Goal: Use online tool/utility: Use online tool/utility

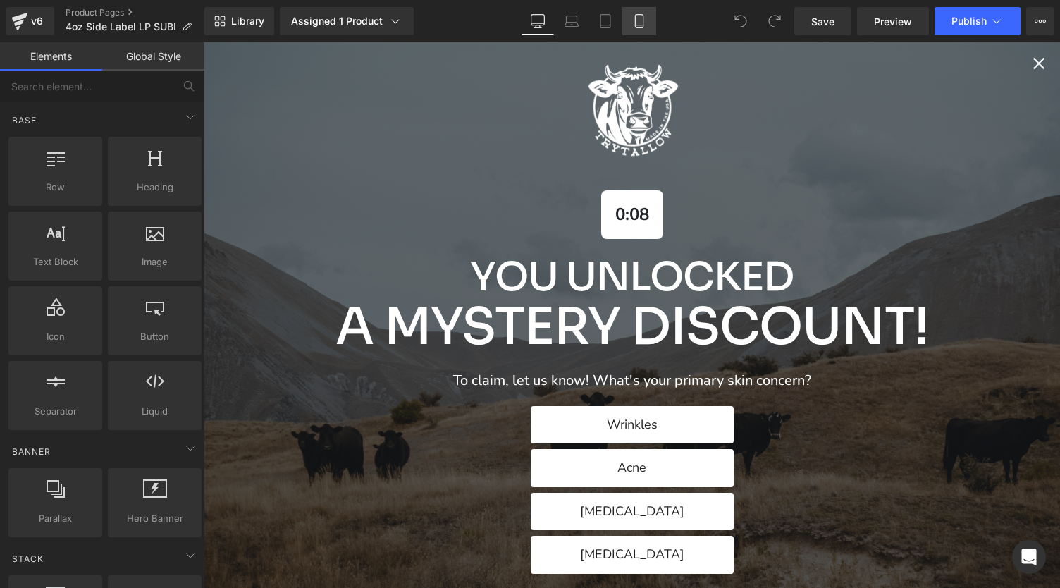
drag, startPoint x: 0, startPoint y: 0, endPoint x: 640, endPoint y: 26, distance: 640.3
click at [640, 26] on icon at bounding box center [639, 21] width 14 height 14
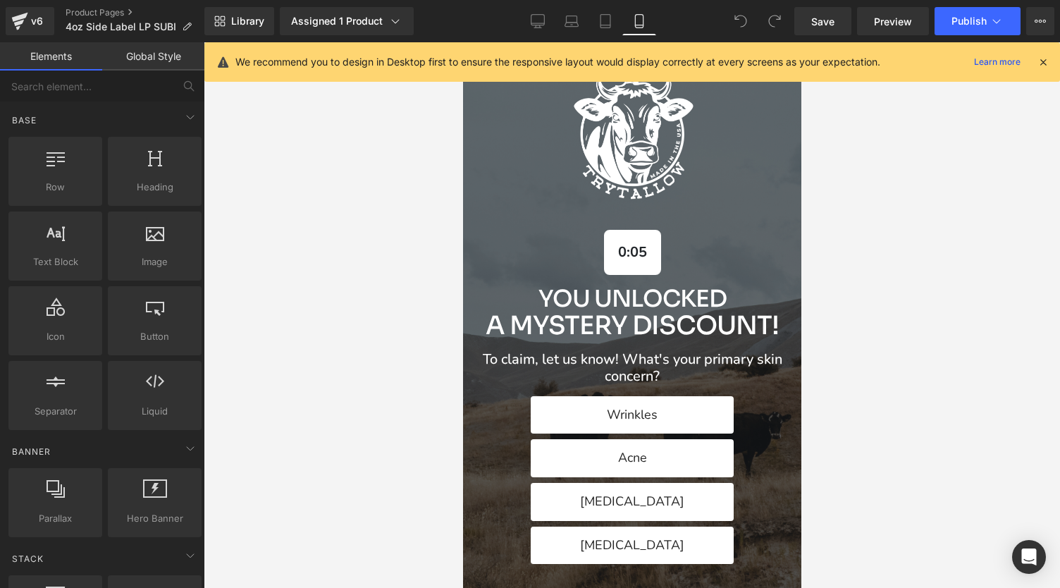
click at [1047, 62] on icon at bounding box center [1042, 62] width 13 height 13
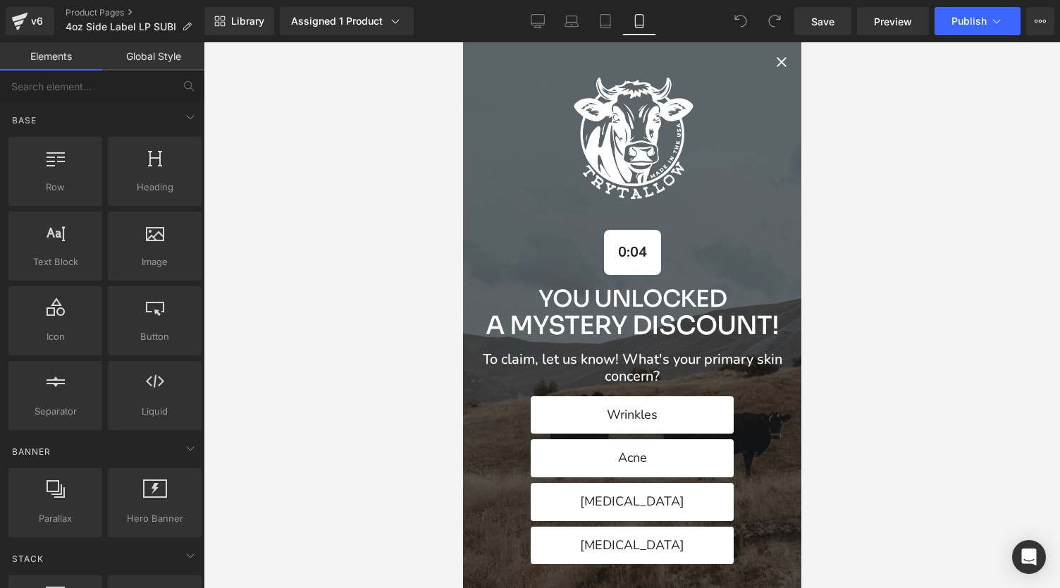
click at [773, 60] on icon "Close popup" at bounding box center [780, 62] width 17 height 17
click at [772, 58] on icon "Close popup" at bounding box center [780, 62] width 17 height 17
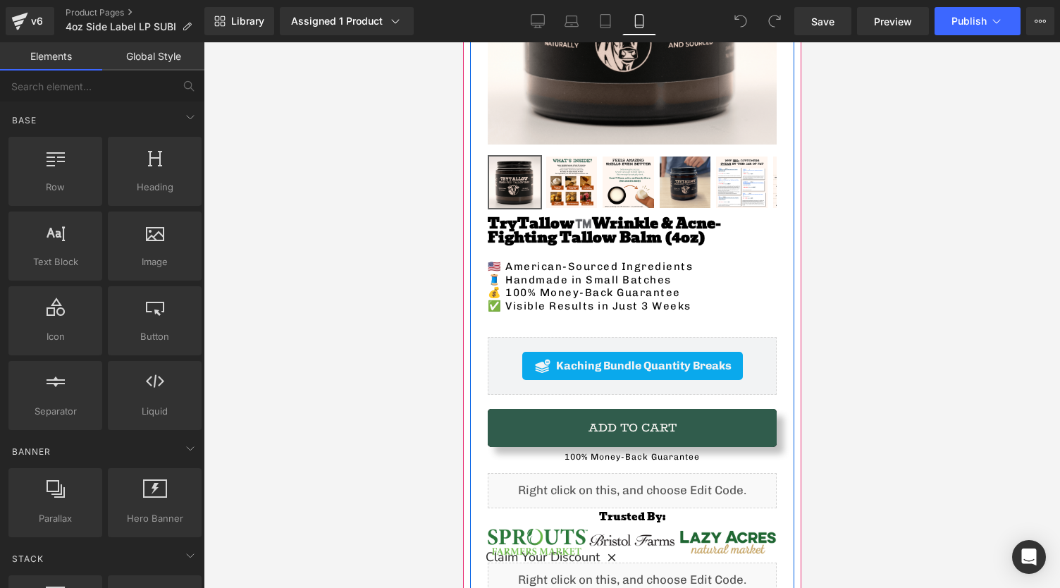
scroll to position [352, 0]
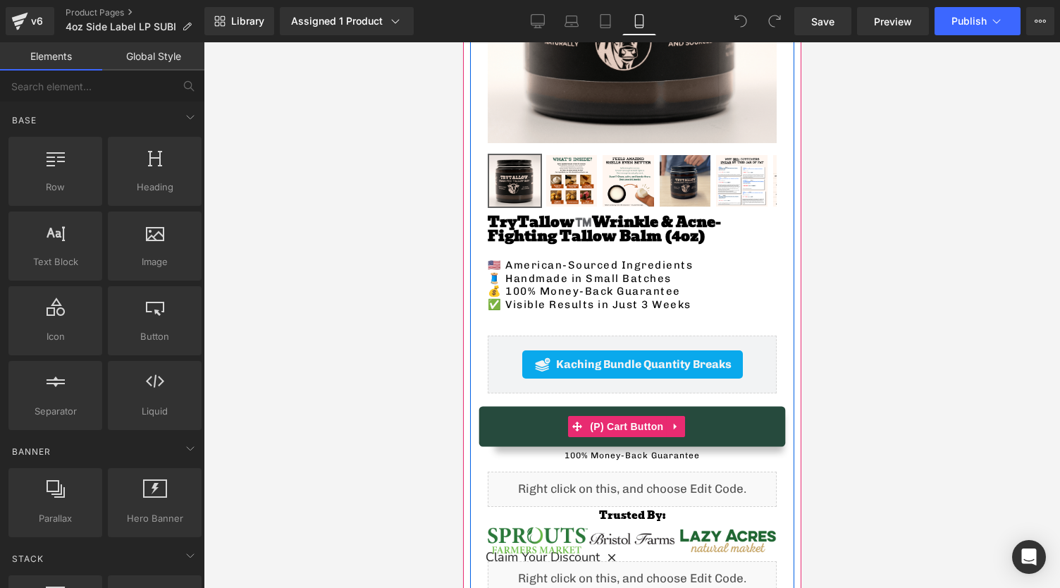
click at [528, 418] on button "Add To Cart" at bounding box center [631, 426] width 289 height 38
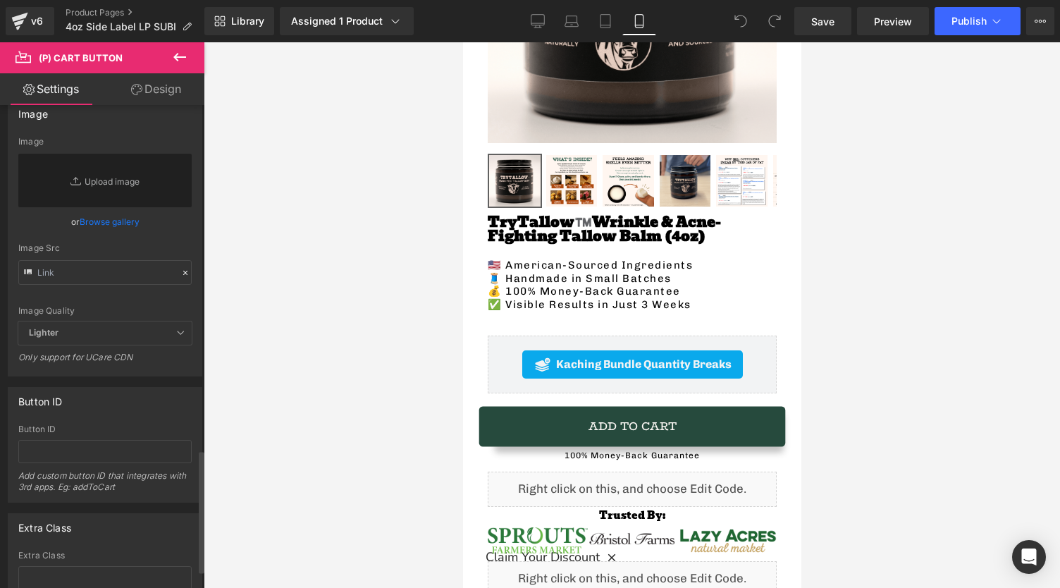
scroll to position [1427, 0]
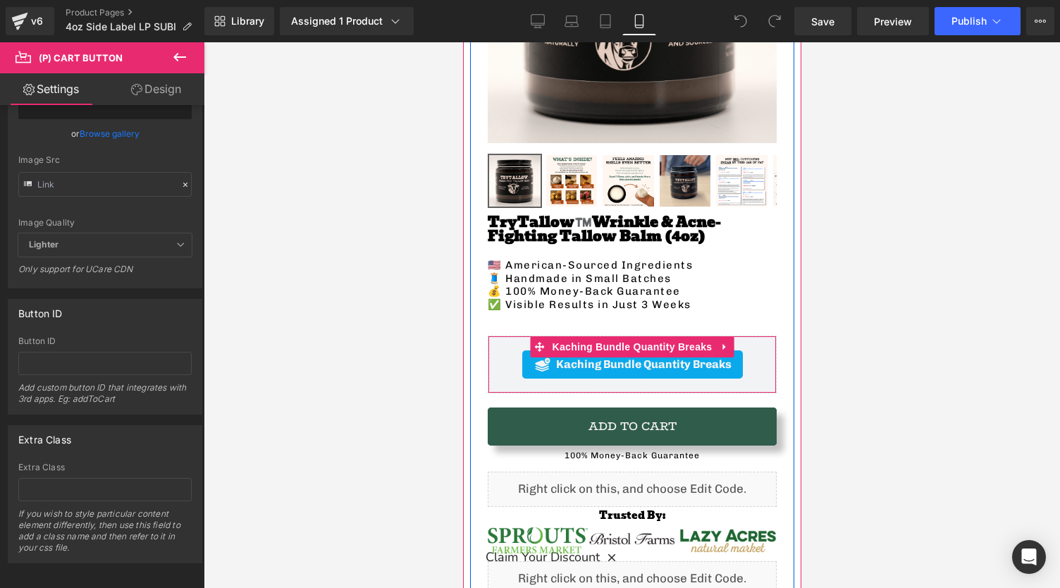
click at [521, 350] on div "Kaching Bundle Quantity Breaks" at bounding box center [631, 364] width 221 height 28
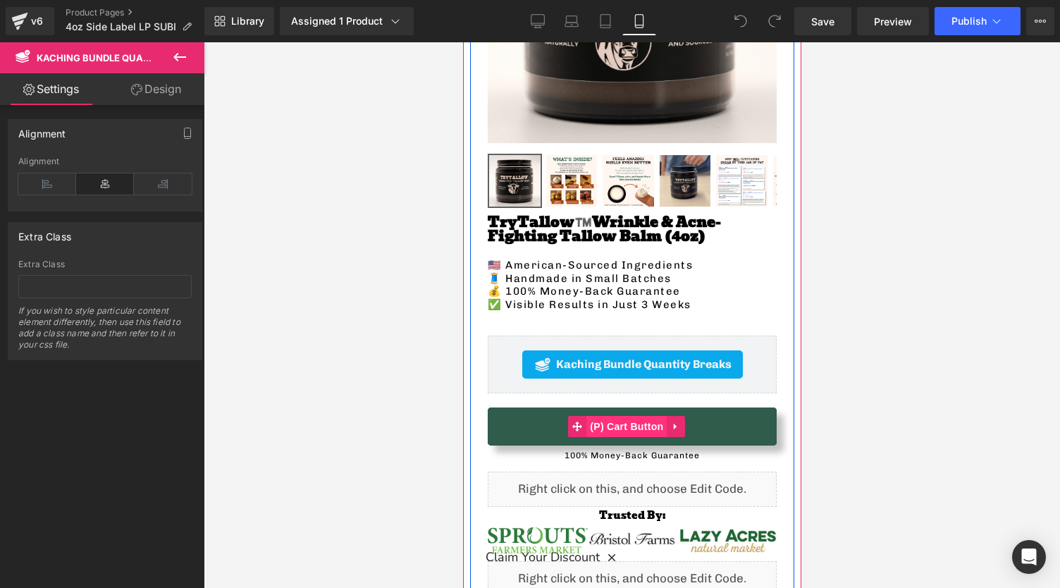
click at [620, 421] on span "(P) Cart Button" at bounding box center [626, 426] width 80 height 21
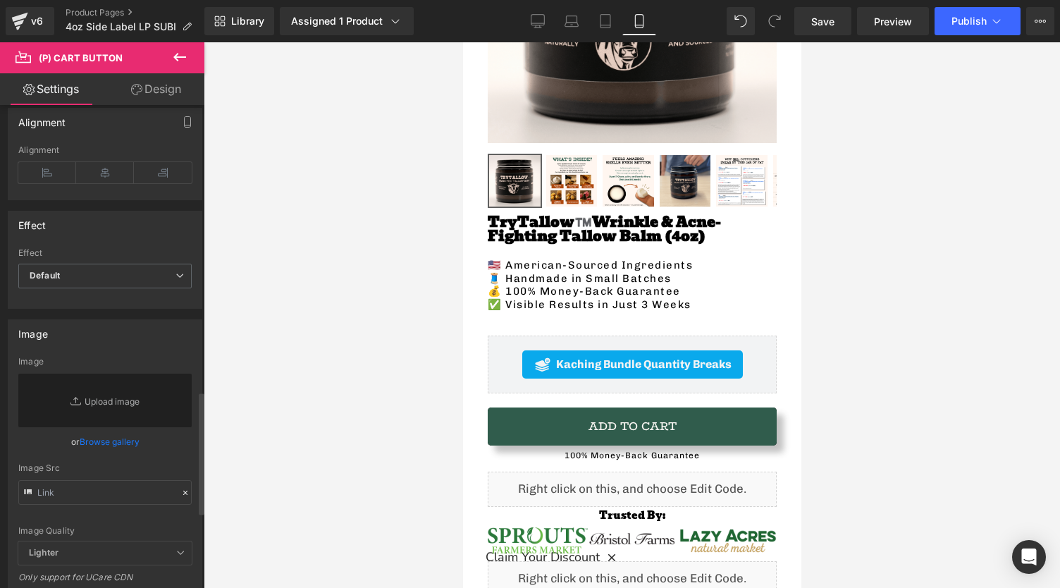
scroll to position [1127, 0]
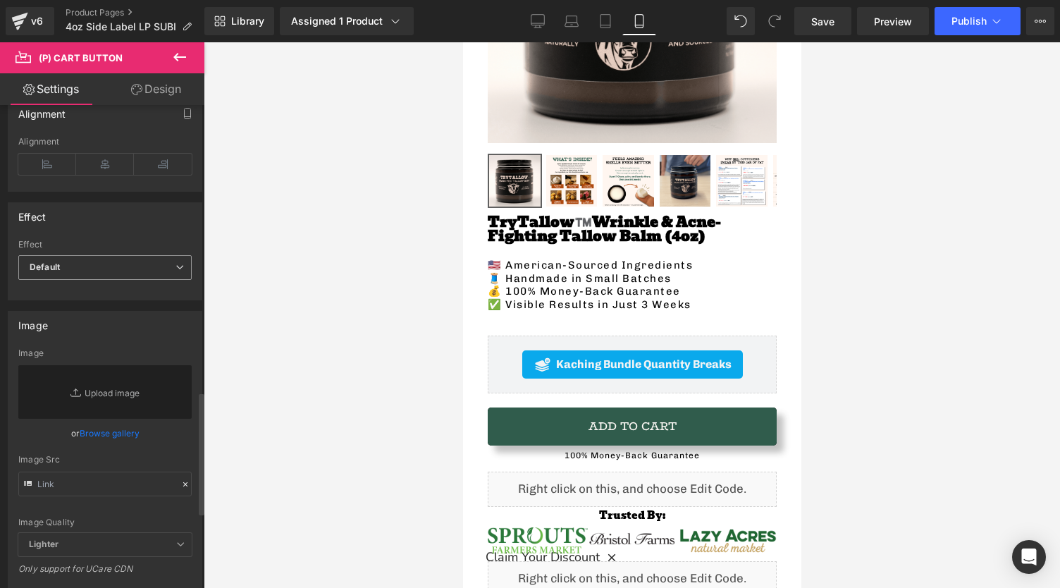
click at [89, 259] on span "Default" at bounding box center [104, 267] width 173 height 25
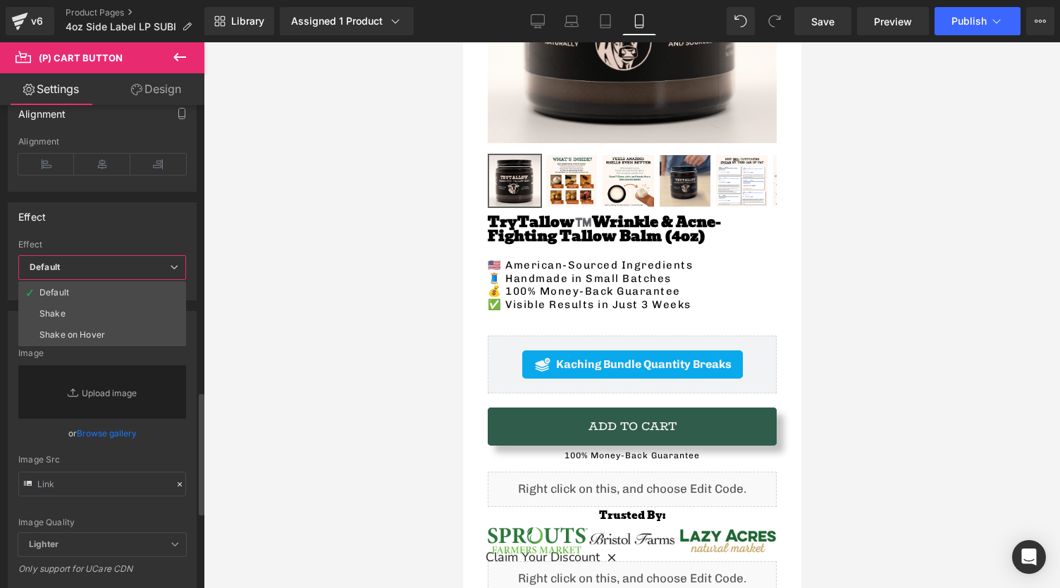
click at [89, 259] on span "Default" at bounding box center [102, 267] width 168 height 25
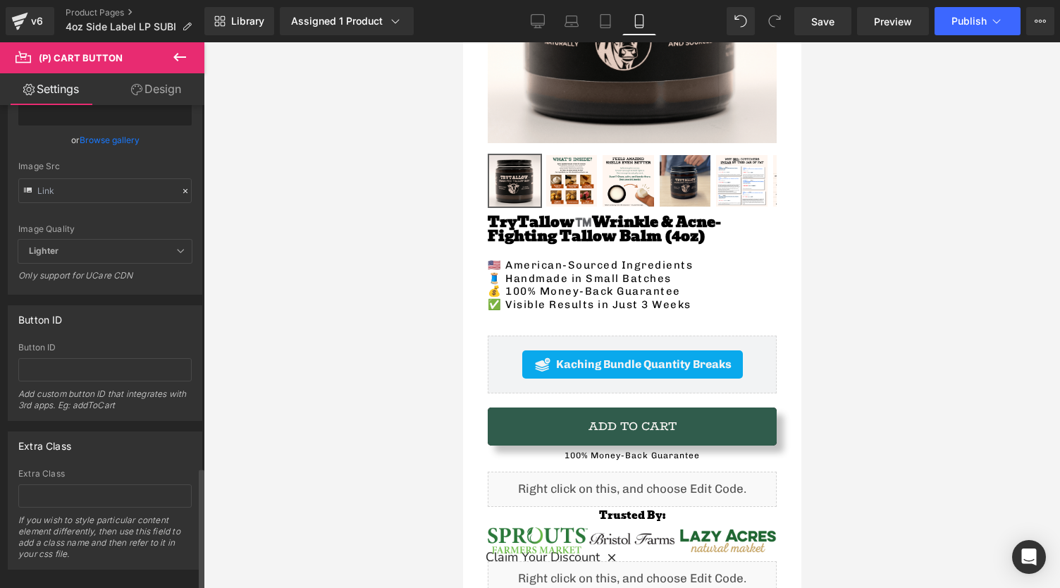
scroll to position [1427, 0]
click at [147, 84] on link "Design" at bounding box center [156, 89] width 102 height 32
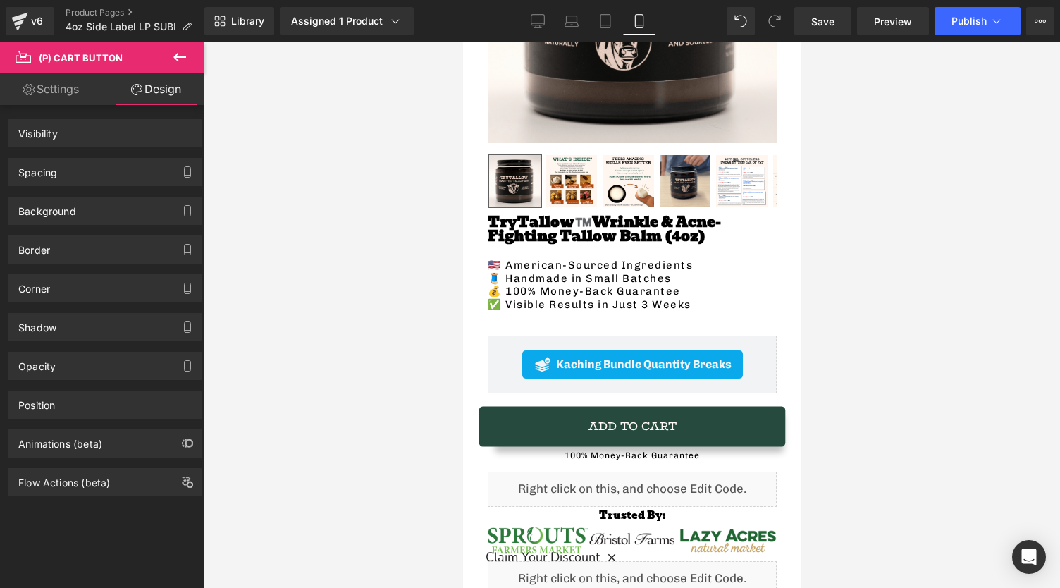
click at [540, 477] on div "Liquid" at bounding box center [631, 488] width 289 height 35
click at [579, 411] on div "Add To Cart (P) Cart Button" at bounding box center [631, 426] width 289 height 38
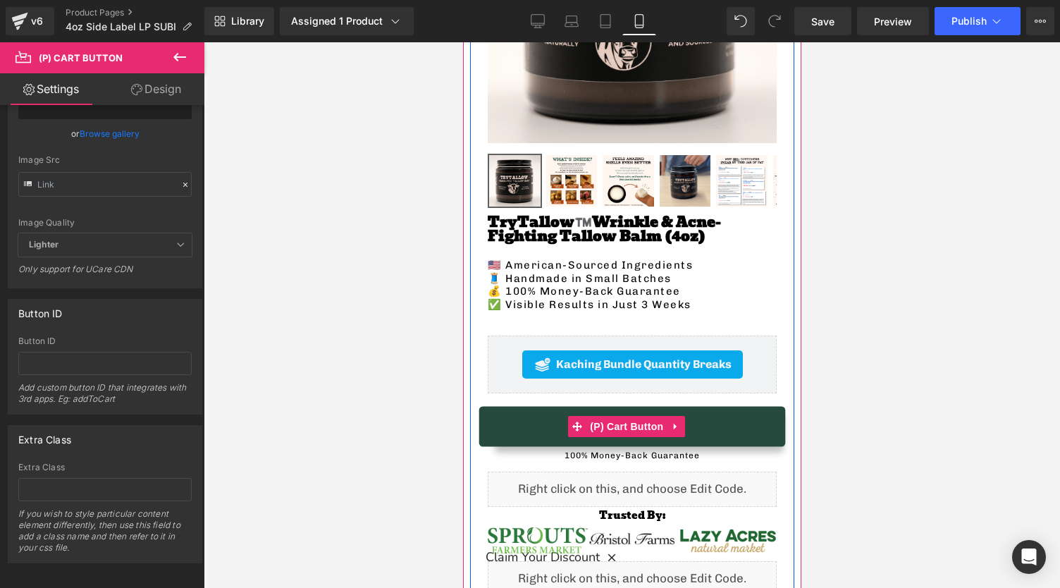
click at [712, 414] on button "Add To Cart" at bounding box center [631, 426] width 289 height 38
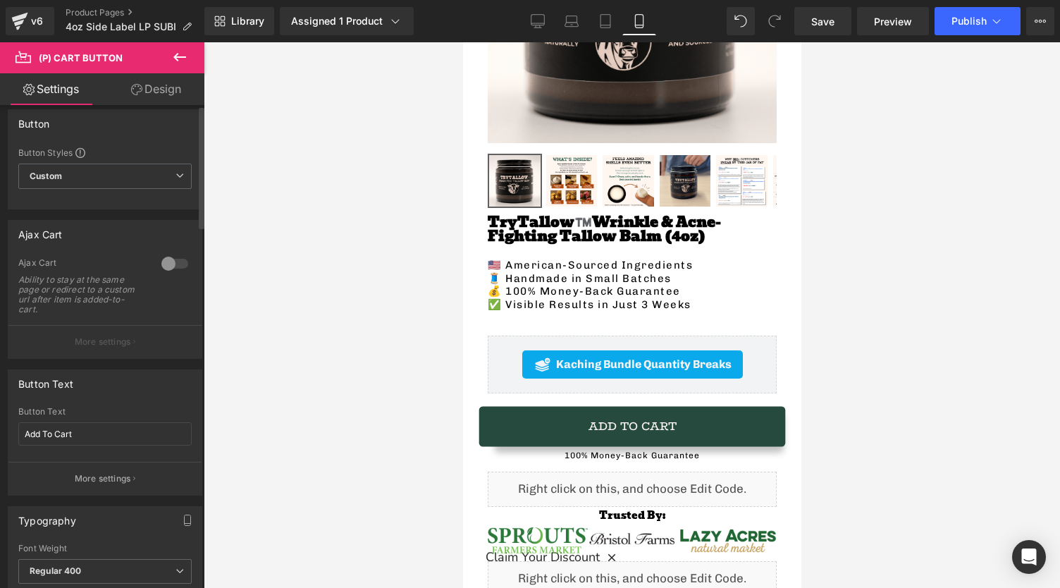
scroll to position [0, 0]
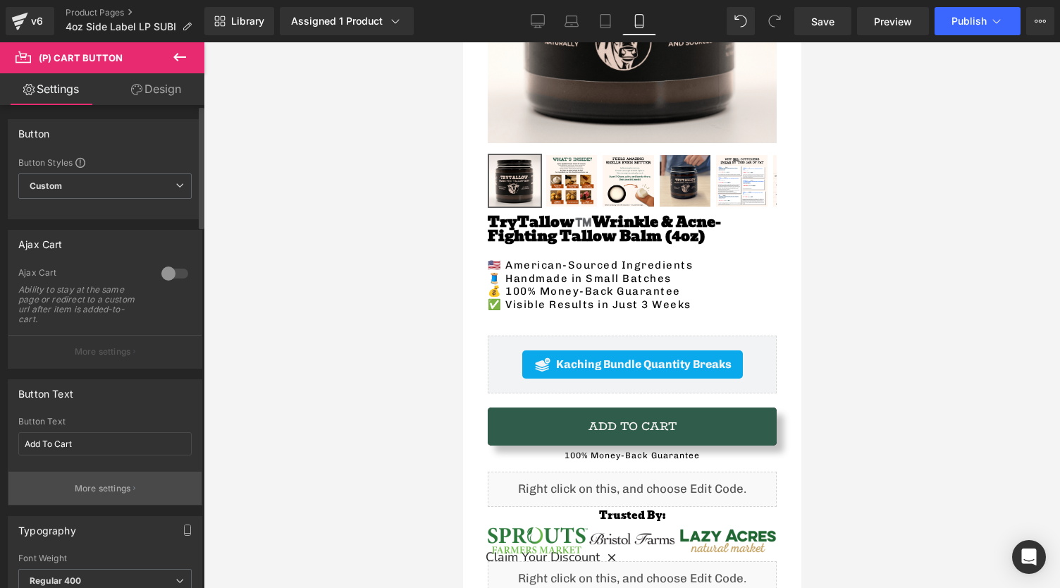
click at [88, 478] on button "More settings" at bounding box center [104, 487] width 193 height 33
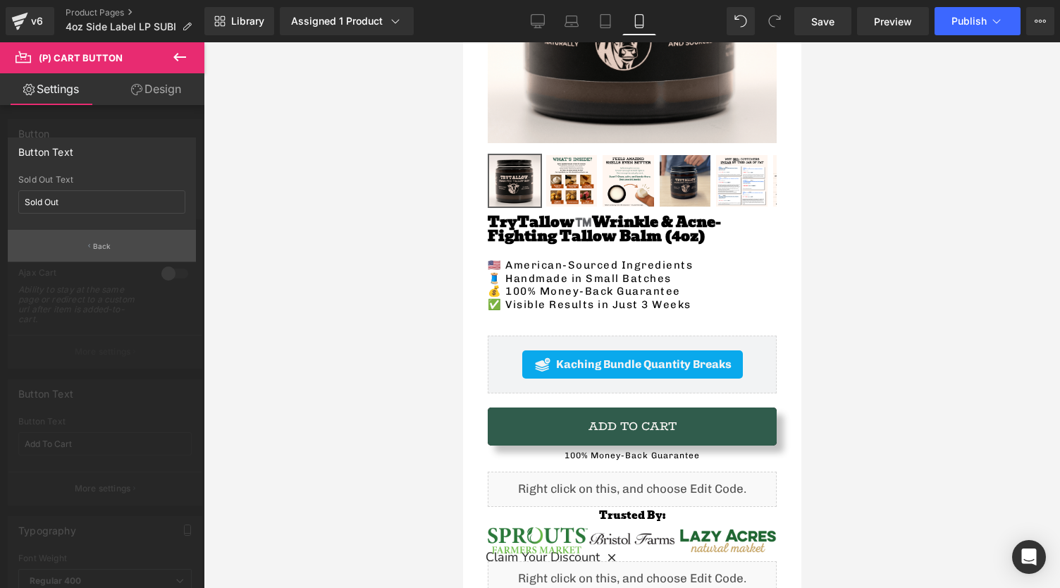
click at [90, 240] on button "Back" at bounding box center [102, 246] width 188 height 32
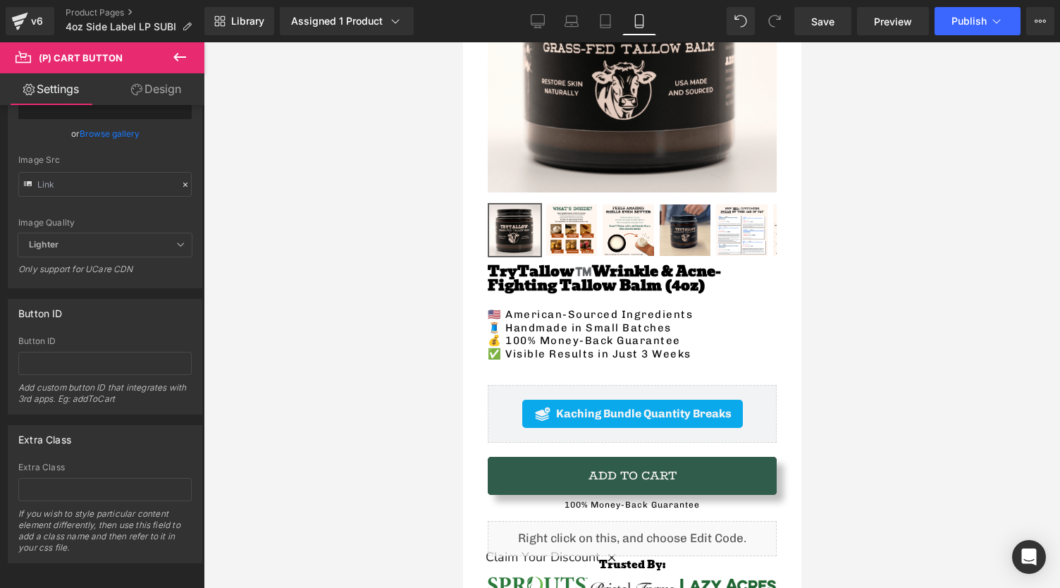
scroll to position [352, 0]
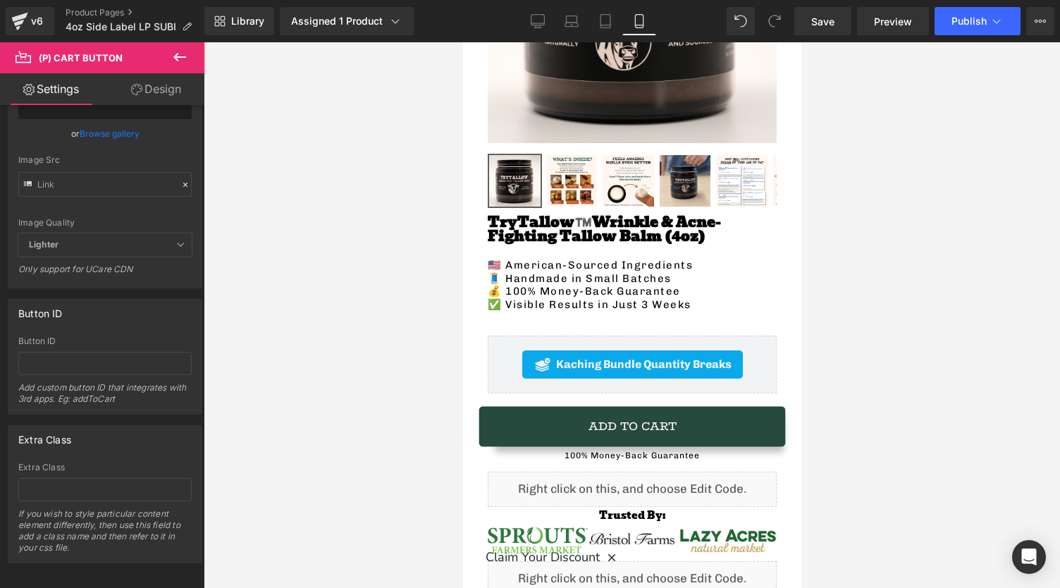
click at [533, 407] on button "Add To Cart" at bounding box center [631, 426] width 289 height 38
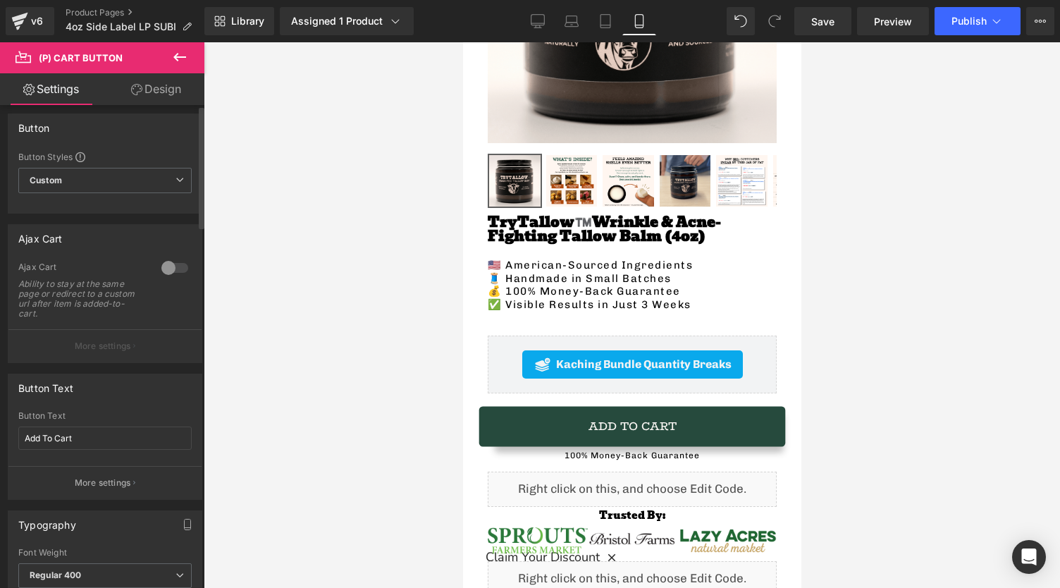
scroll to position [0, 0]
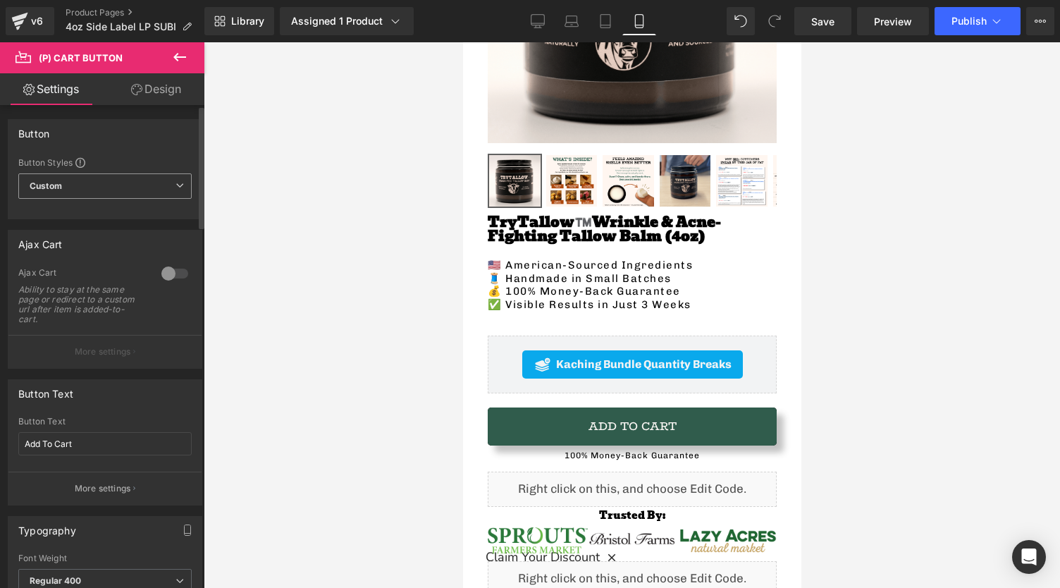
click at [101, 201] on div "Custom Setup Global Style Custom Setup Global Style" at bounding box center [104, 189] width 173 height 32
click at [164, 274] on div at bounding box center [175, 273] width 34 height 23
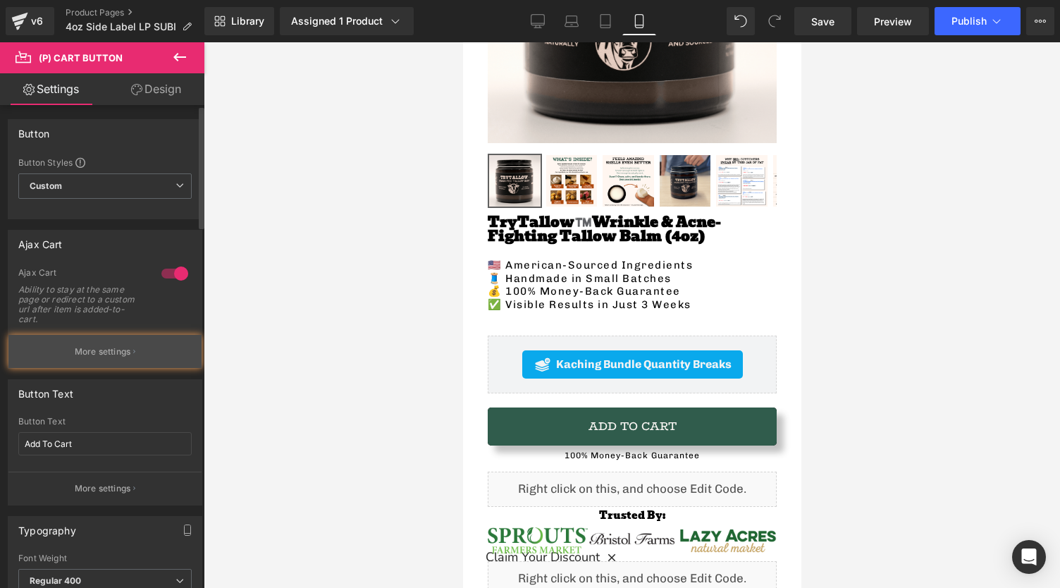
click at [100, 346] on p "More settings" at bounding box center [103, 351] width 56 height 13
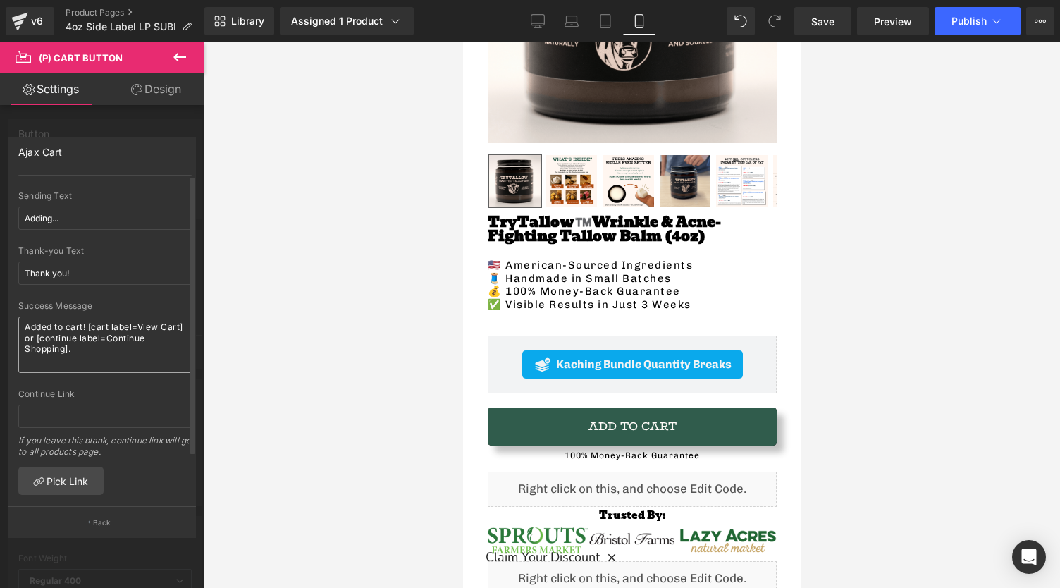
scroll to position [57, 0]
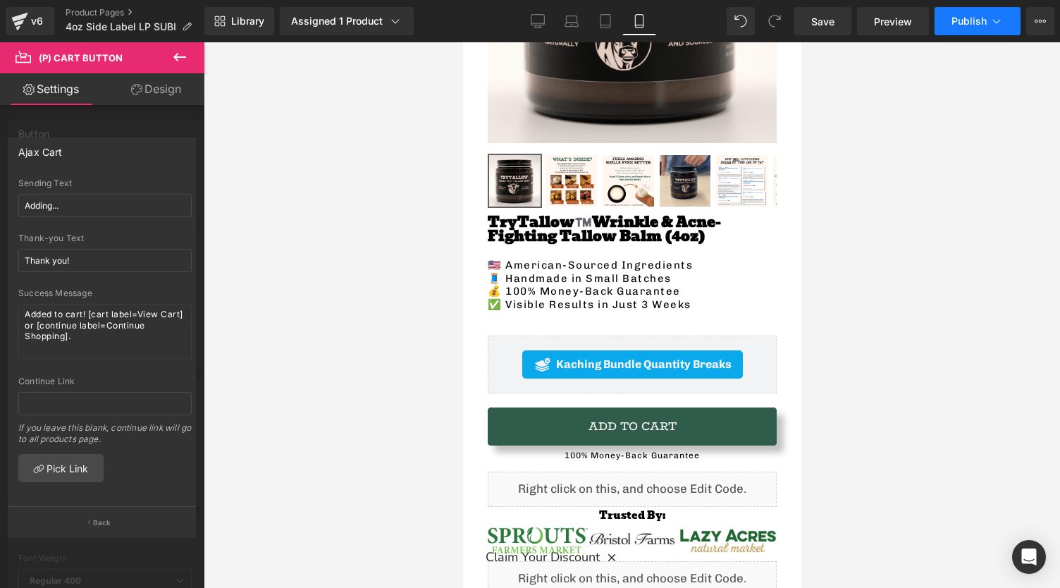
click at [952, 25] on span "Publish" at bounding box center [968, 21] width 35 height 11
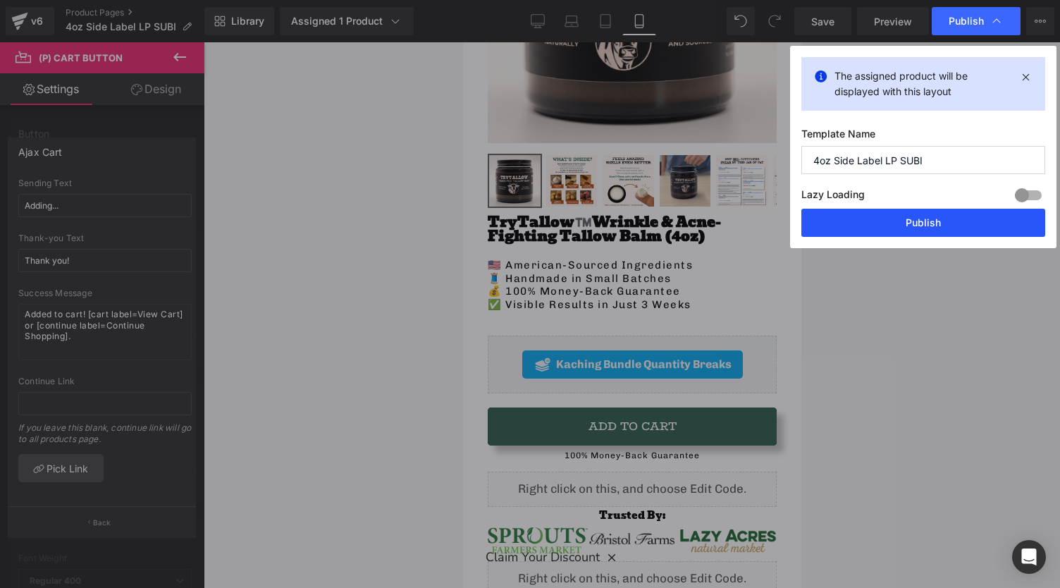
click at [896, 213] on button "Publish" at bounding box center [923, 223] width 244 height 28
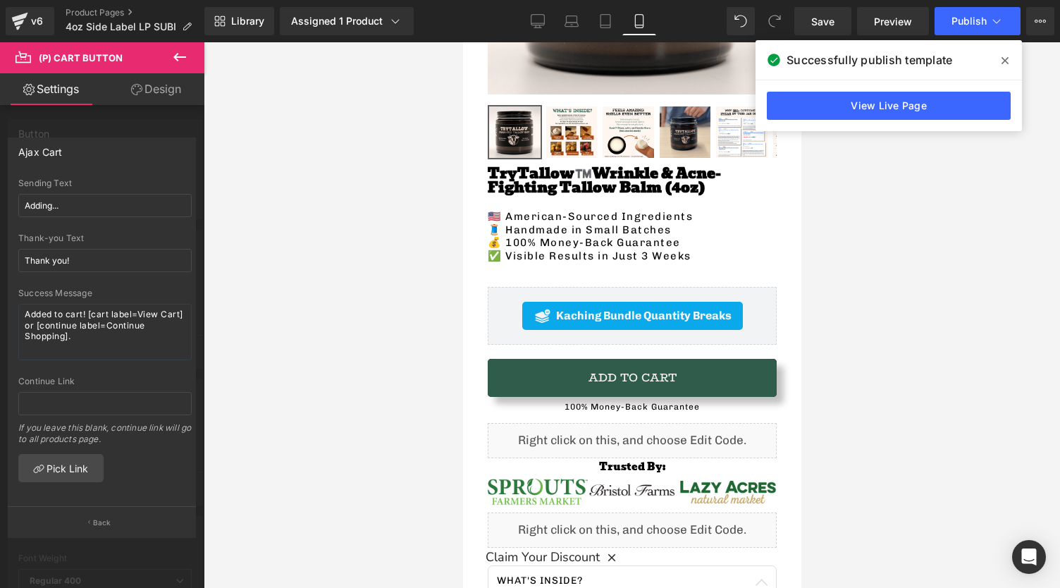
scroll to position [423, 0]
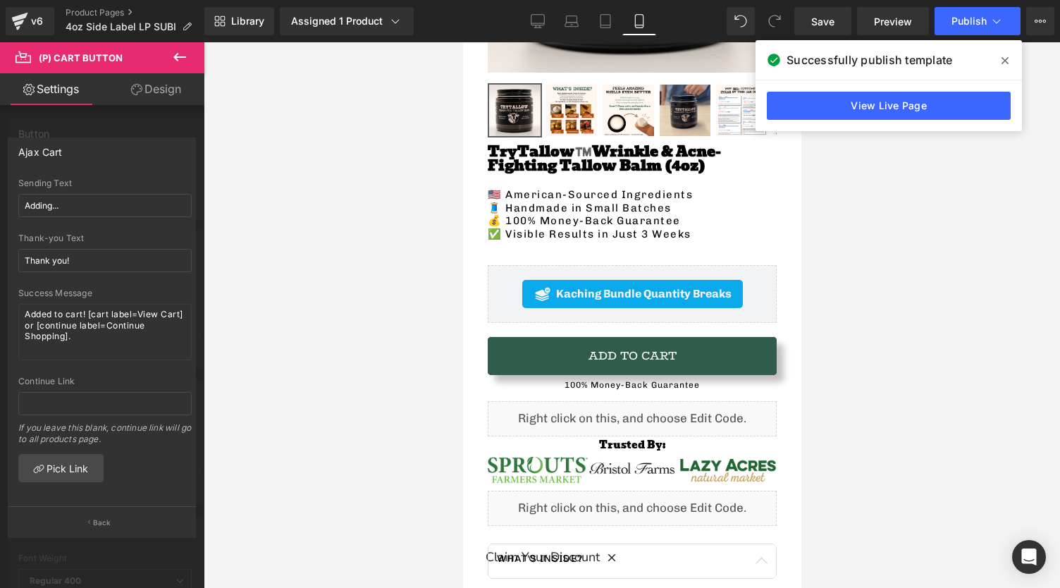
click at [1001, 58] on span at bounding box center [1004, 60] width 23 height 23
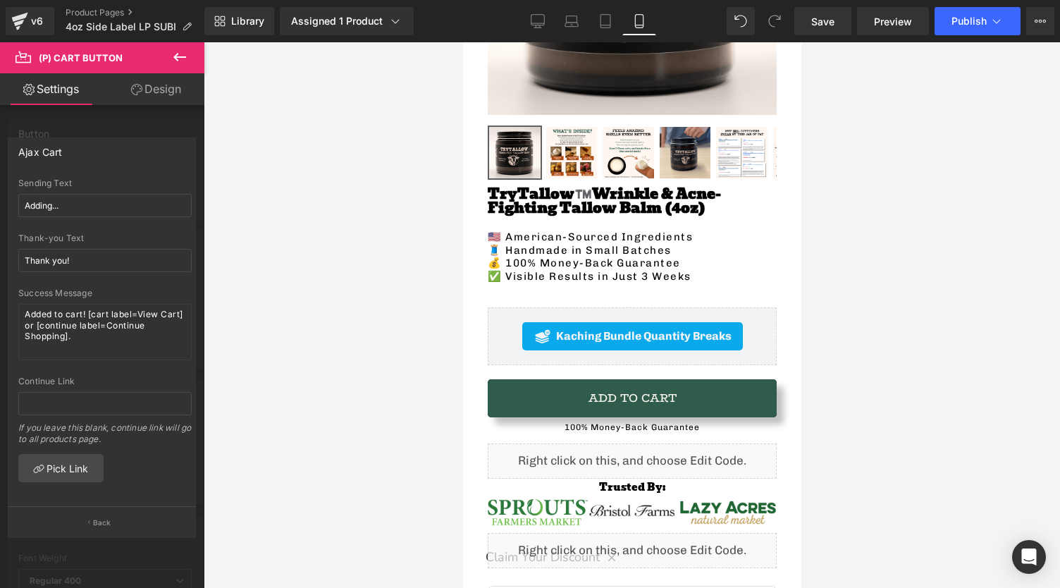
scroll to position [352, 0]
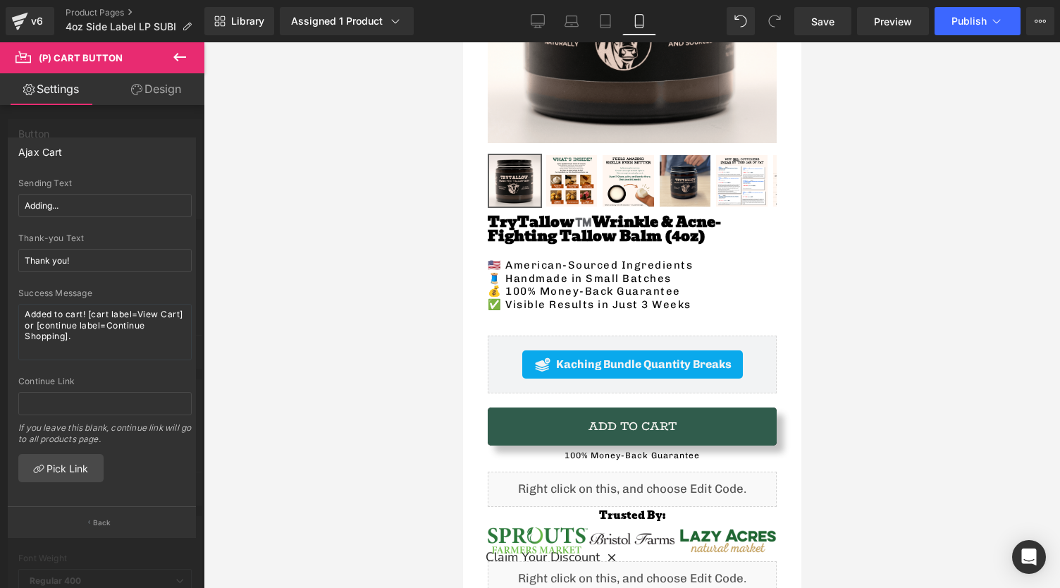
click at [180, 61] on icon at bounding box center [179, 57] width 17 height 17
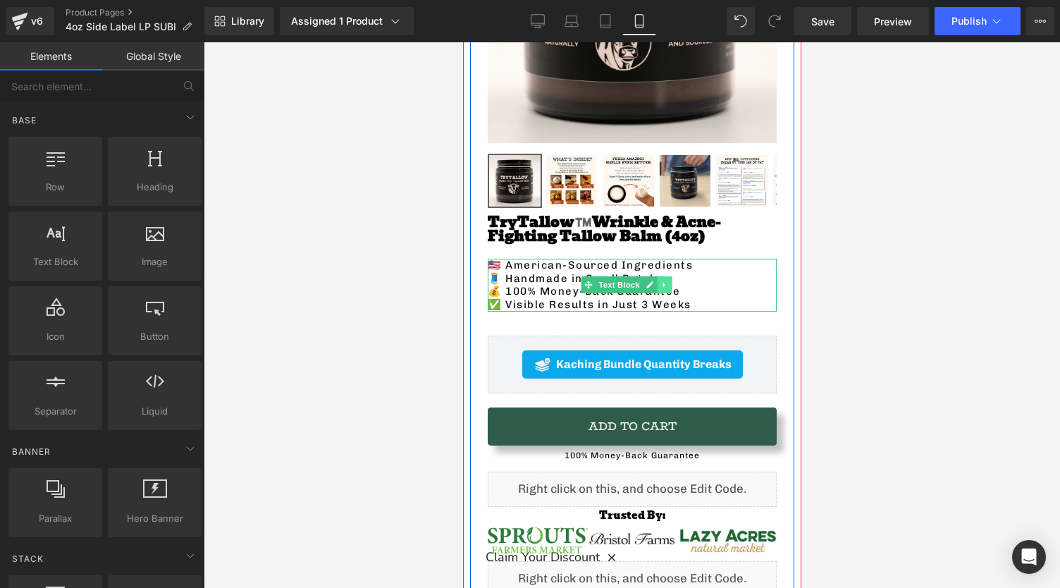
click at [661, 280] on icon at bounding box center [664, 284] width 8 height 8
click at [656, 281] on icon at bounding box center [656, 285] width 8 height 8
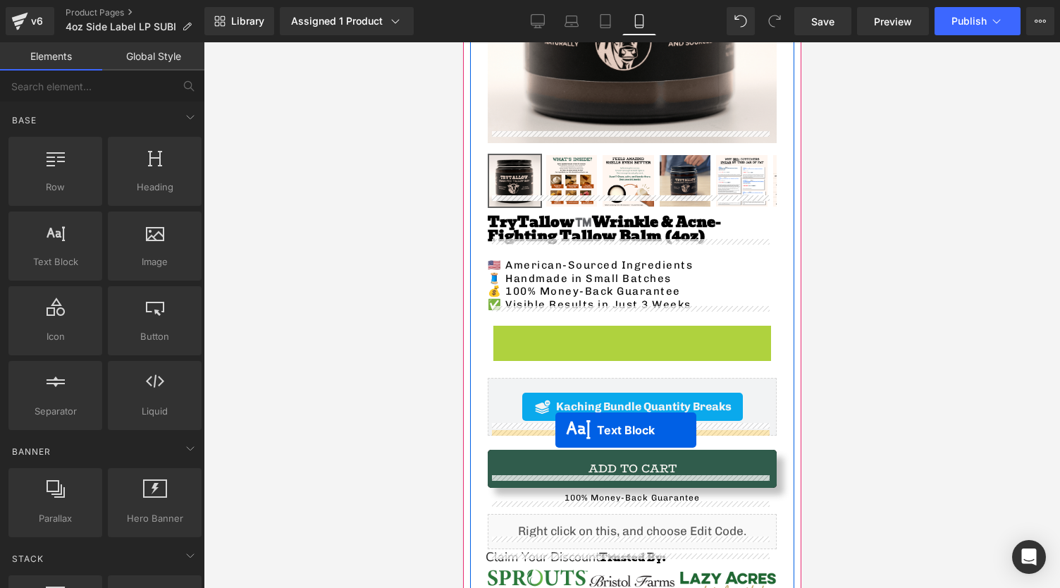
drag, startPoint x: 587, startPoint y: 338, endPoint x: 555, endPoint y: 430, distance: 97.8
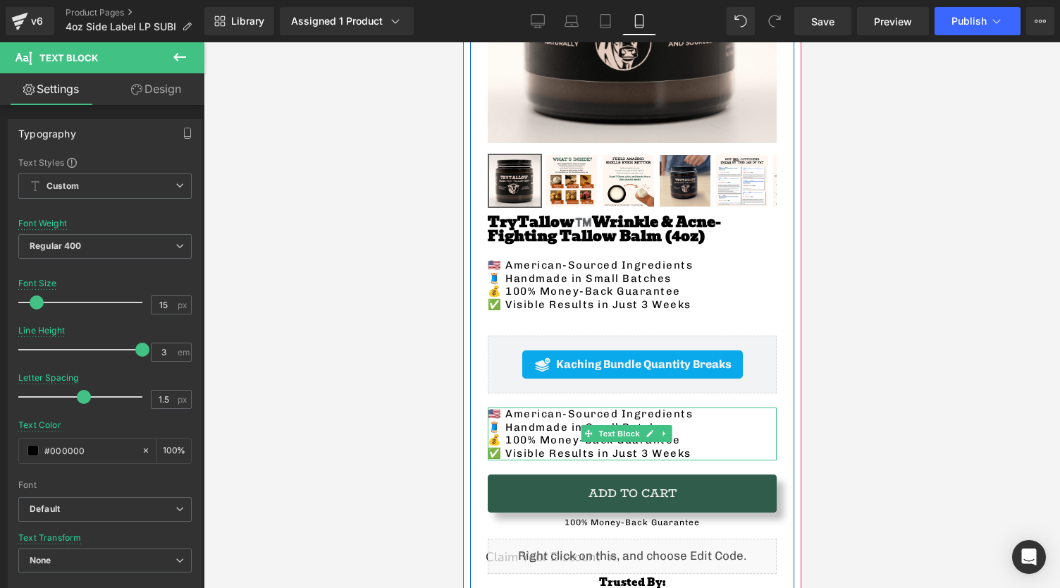
click at [710, 447] on p "✅ Visible Results in Just 3 Weeks" at bounding box center [631, 453] width 289 height 13
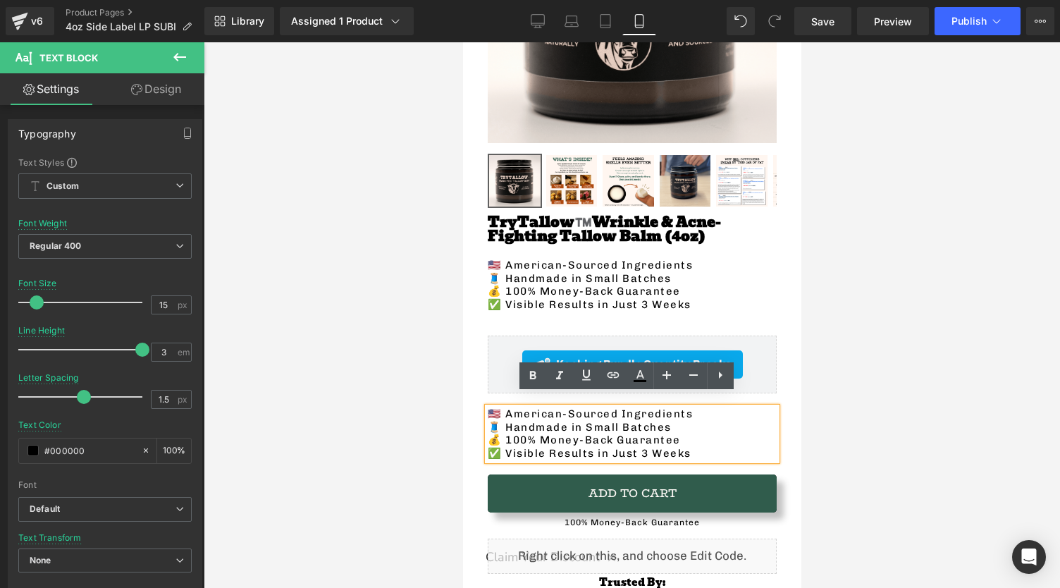
drag, startPoint x: 705, startPoint y: 437, endPoint x: 484, endPoint y: 399, distance: 223.8
click at [487, 407] on div "🇺🇸 American-Sourced Ingredients 🧵 Handmade in Small Batches 💰 100% Money-Back G…" at bounding box center [631, 433] width 289 height 53
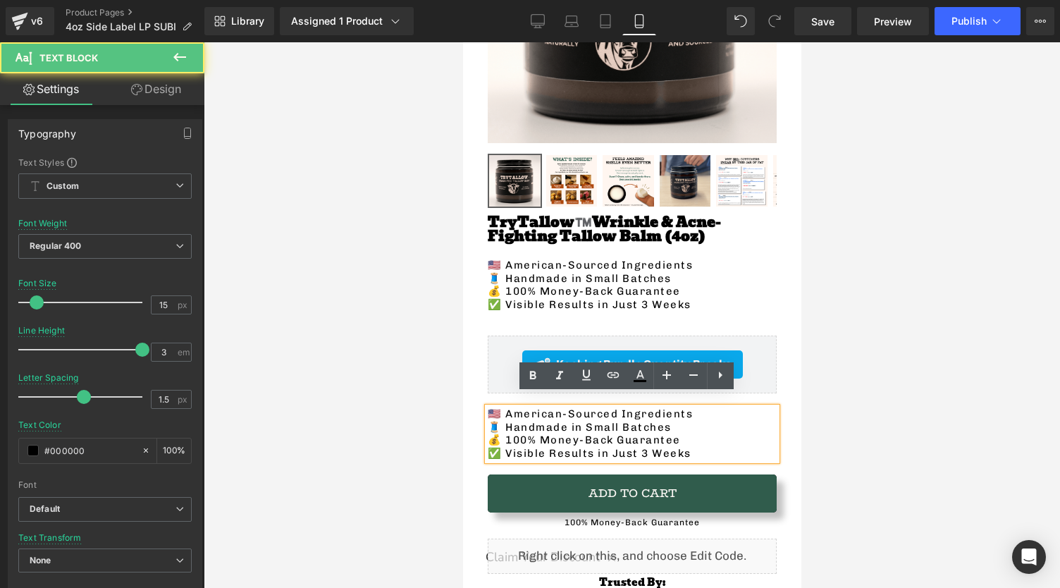
click at [561, 421] on p "🧵 Handmade in Small Batches" at bounding box center [631, 427] width 289 height 13
click at [688, 421] on p "🧵 Handmade in Small Batches" at bounding box center [631, 427] width 289 height 13
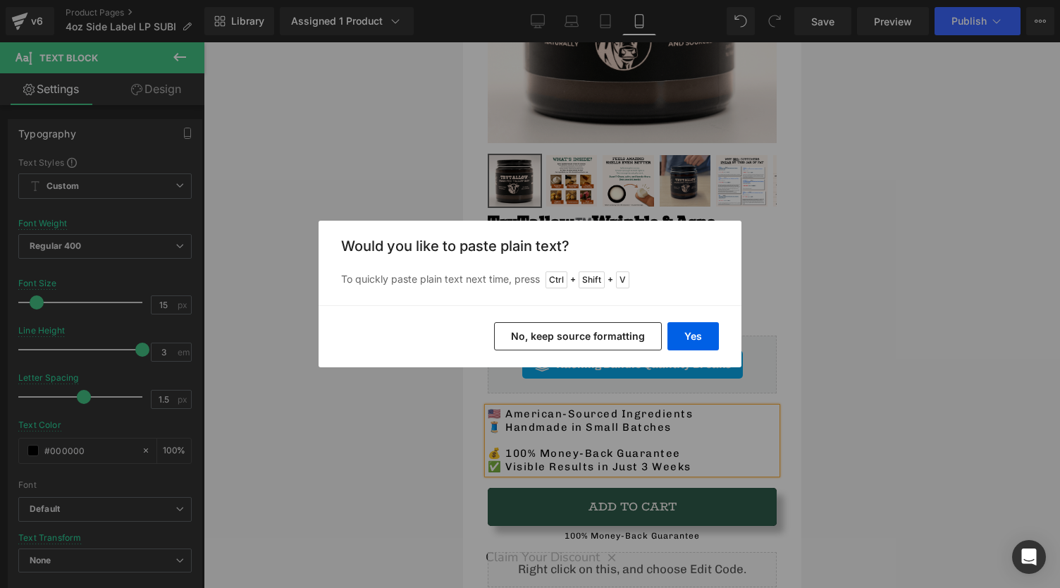
click at [621, 349] on button "No, keep source formatting" at bounding box center [578, 336] width 168 height 28
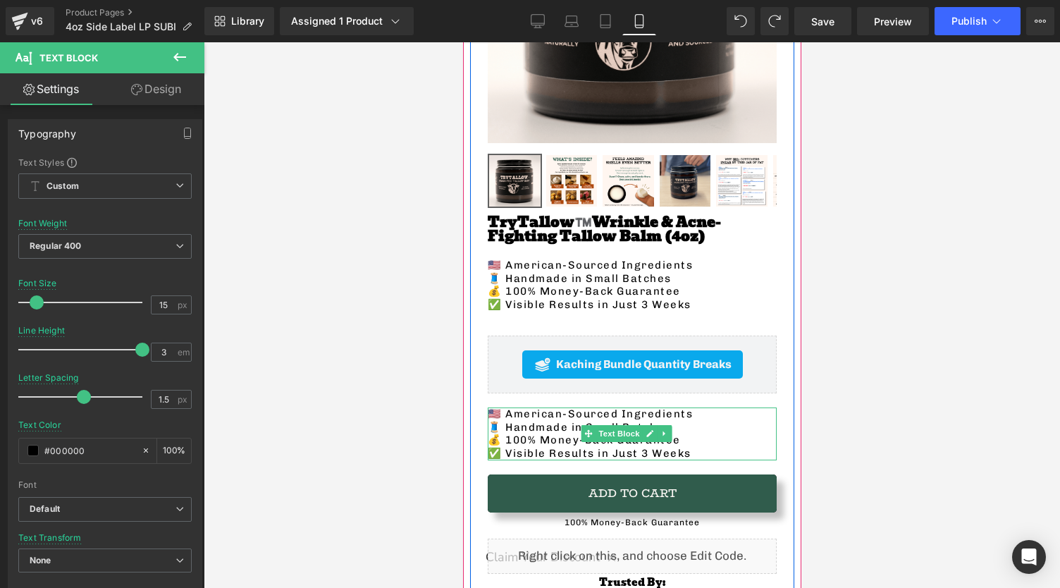
click at [685, 421] on p "🧵 Handmade in Small Batches" at bounding box center [631, 427] width 289 height 13
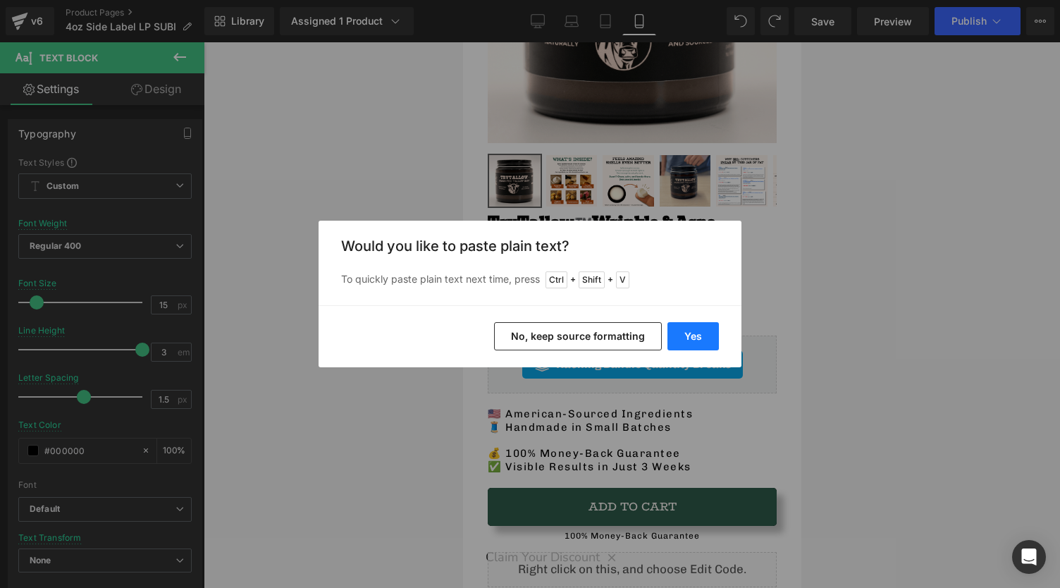
drag, startPoint x: 670, startPoint y: 340, endPoint x: 206, endPoint y: 299, distance: 466.1
click at [670, 340] on button "Yes" at bounding box center [692, 336] width 51 height 28
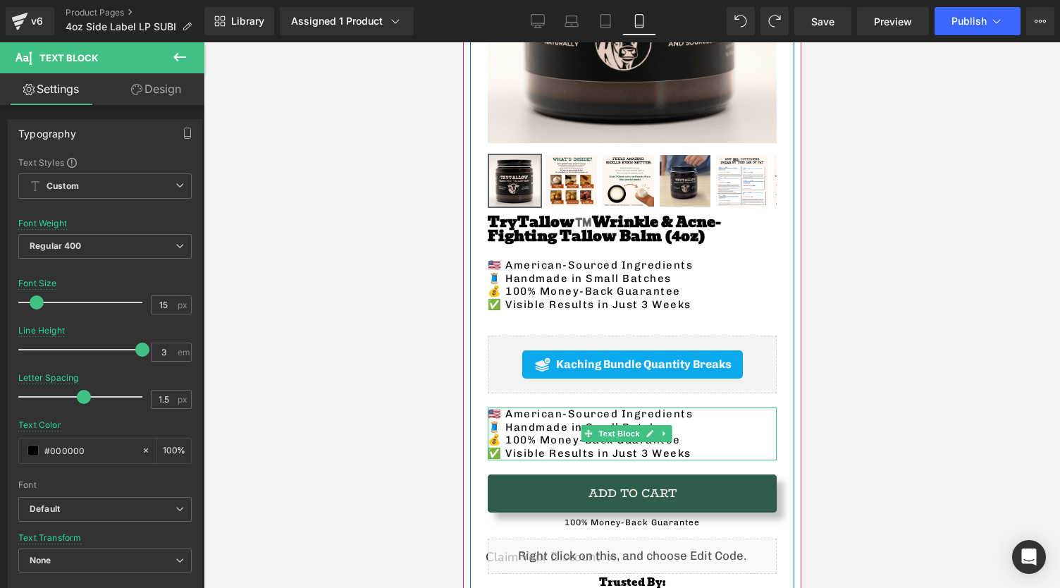
click at [701, 421] on p "🧵 Handmade in Small Batches" at bounding box center [631, 427] width 289 height 13
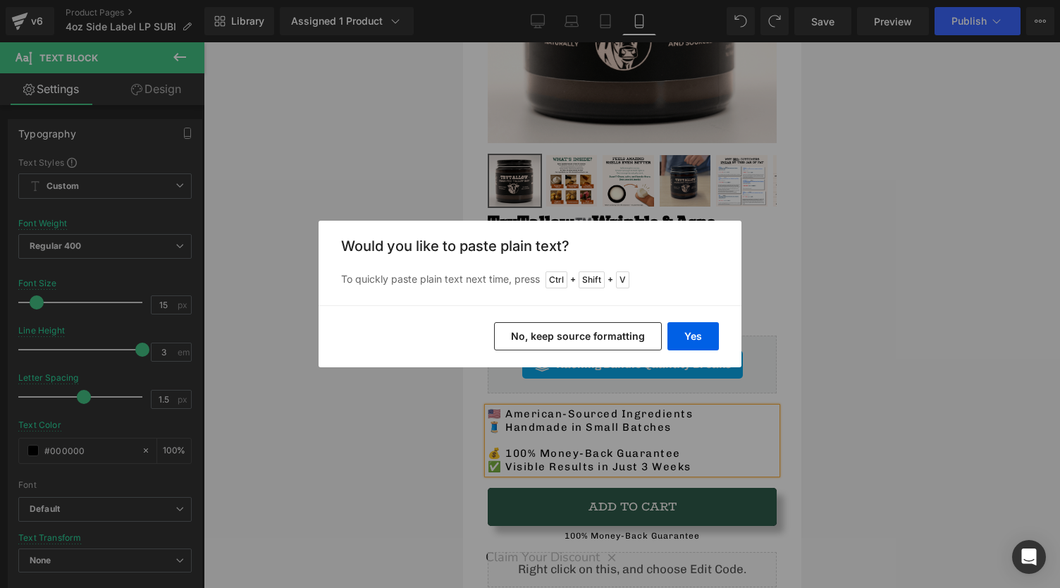
click at [549, 335] on button "No, keep source formatting" at bounding box center [578, 336] width 168 height 28
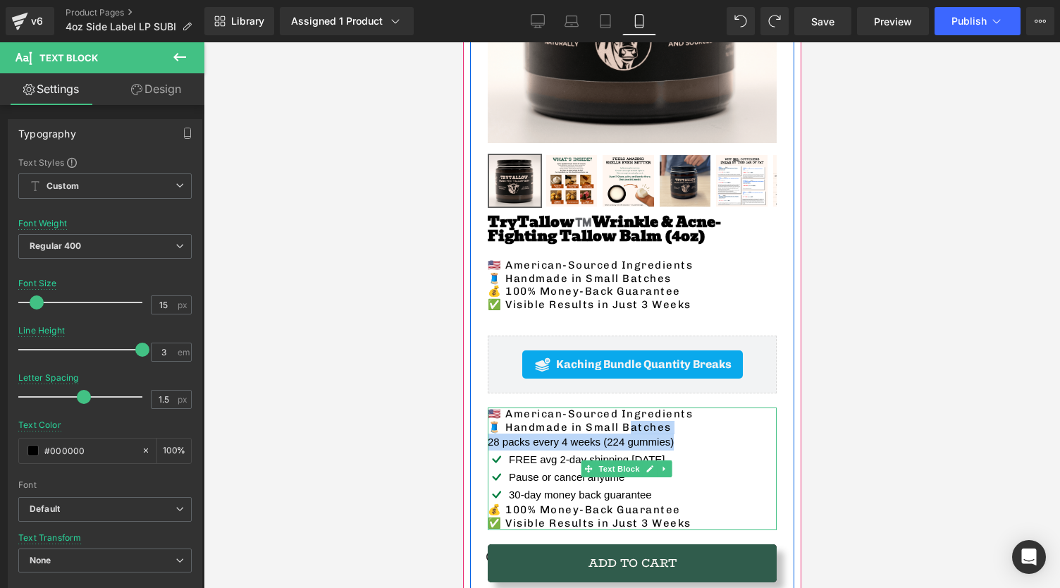
drag, startPoint x: 679, startPoint y: 429, endPoint x: 631, endPoint y: 415, distance: 49.3
click at [631, 415] on div "🇺🇸 American-Sourced Ingredients 🧵 Handmade in Small Batches 28 packs every 4 we…" at bounding box center [631, 468] width 289 height 123
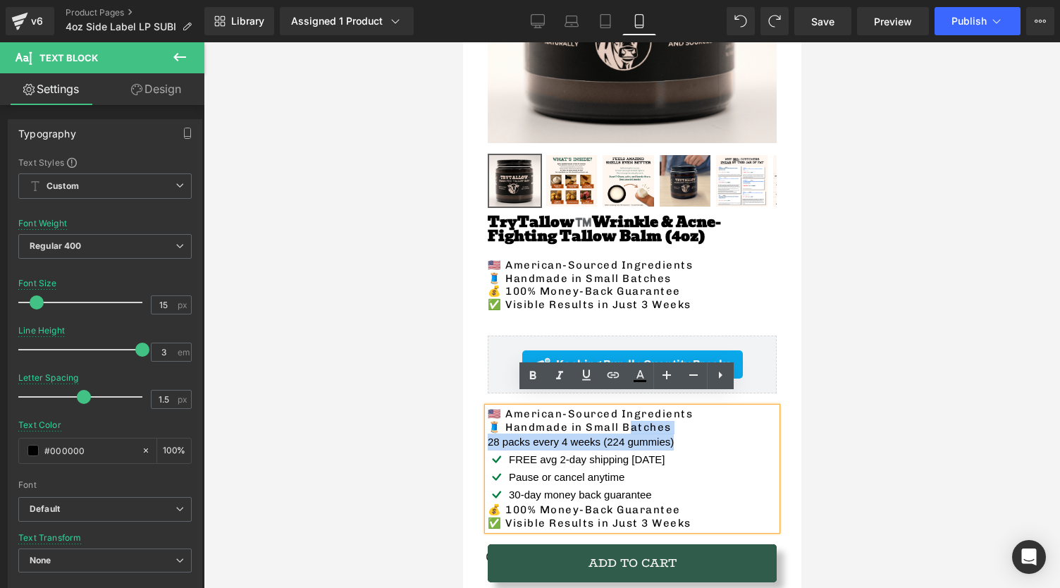
click at [650, 421] on p "🧵 Handmade in Small Batches" at bounding box center [631, 427] width 289 height 13
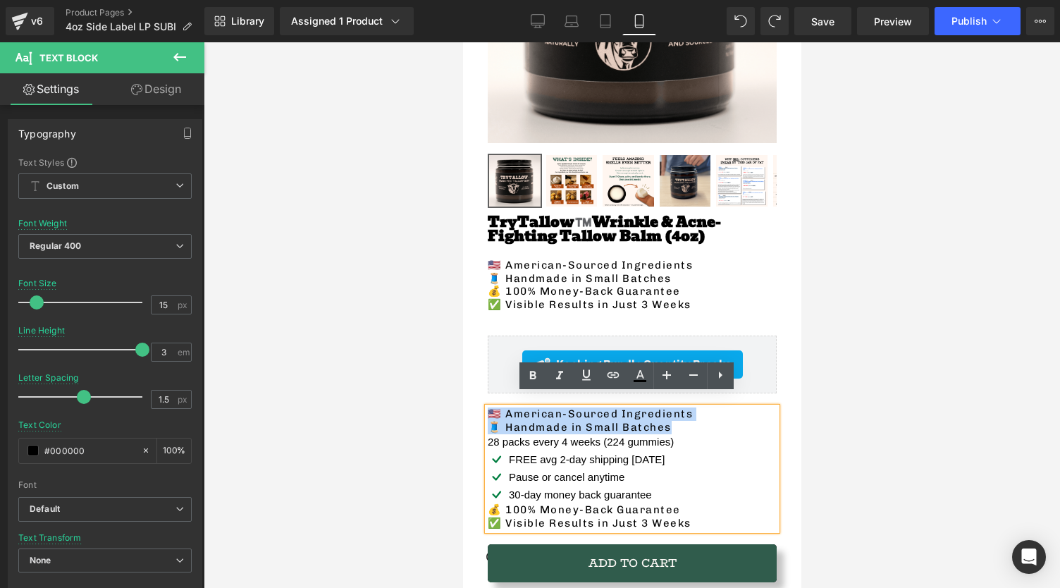
drag, startPoint x: 686, startPoint y: 411, endPoint x: 488, endPoint y: 397, distance: 198.5
click at [488, 407] on div "🇺🇸 American-Sourced Ingredients 🧵 Handmade in Small Batches 28 packs every 4 we…" at bounding box center [631, 468] width 289 height 123
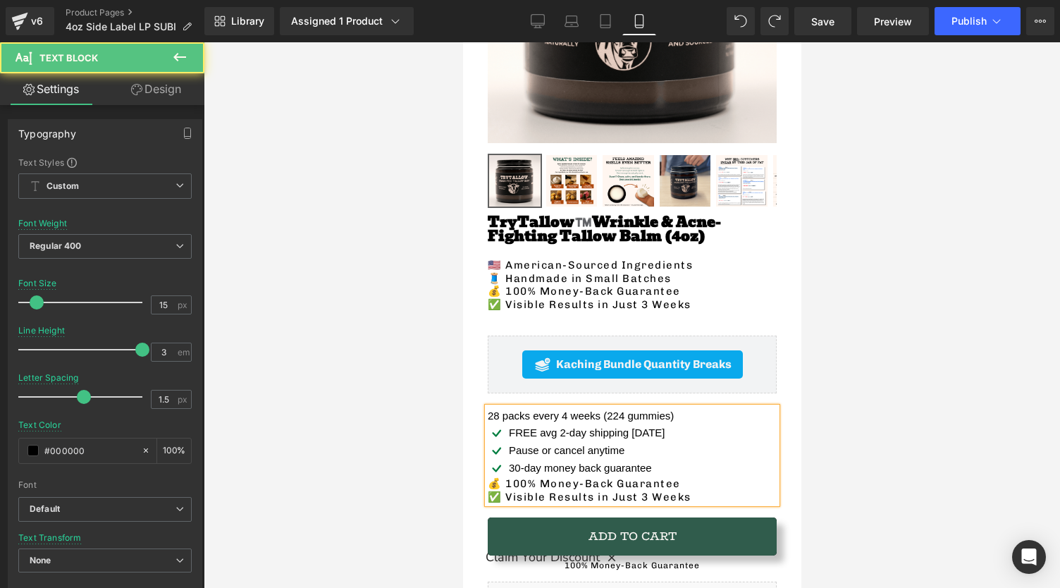
drag, startPoint x: 499, startPoint y: 418, endPoint x: 489, endPoint y: 419, distance: 9.9
click at [489, 424] on icon at bounding box center [496, 433] width 18 height 18
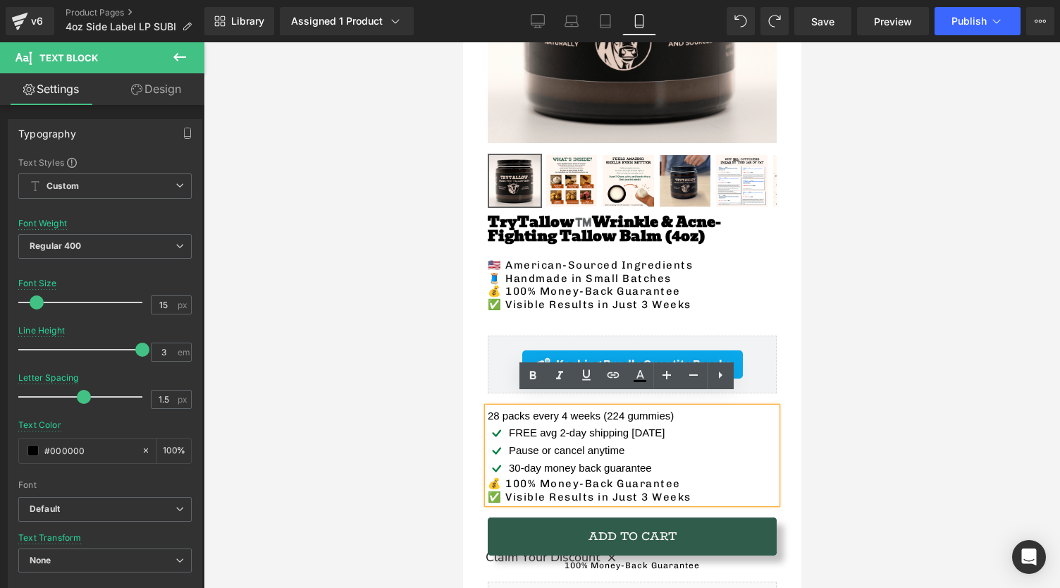
click at [495, 424] on icon at bounding box center [496, 433] width 18 height 18
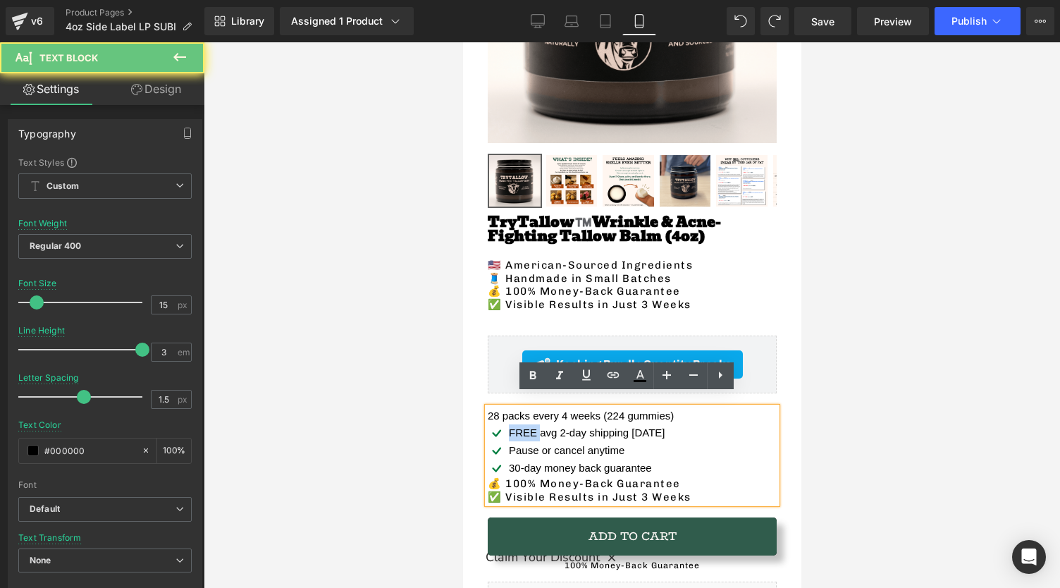
click at [495, 424] on icon at bounding box center [496, 433] width 18 height 18
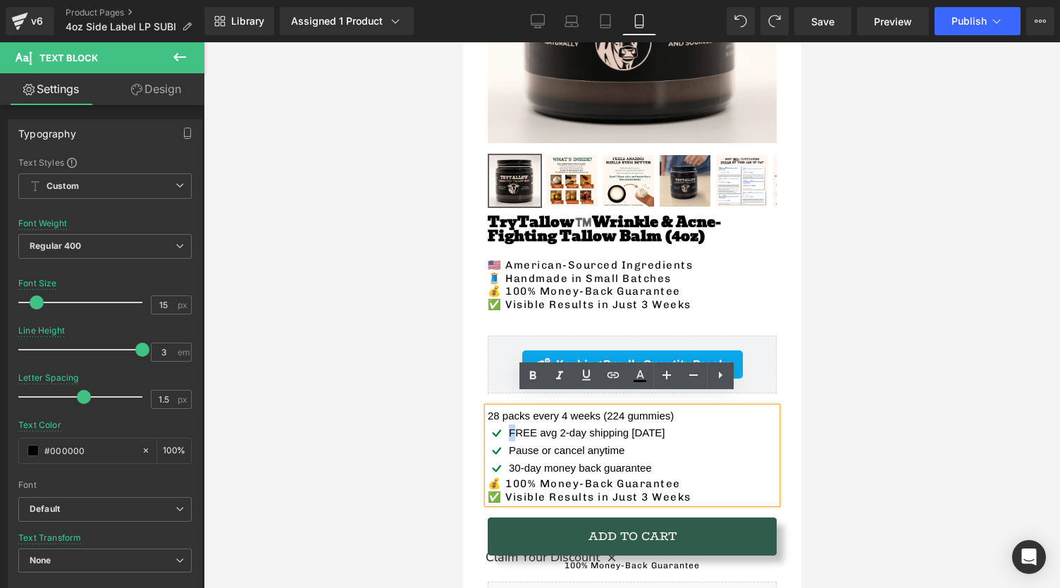
drag, startPoint x: 492, startPoint y: 421, endPoint x: 515, endPoint y: 425, distance: 23.5
click at [515, 425] on div "FREE avg 2-day shipping [DATE]" at bounding box center [631, 433] width 289 height 18
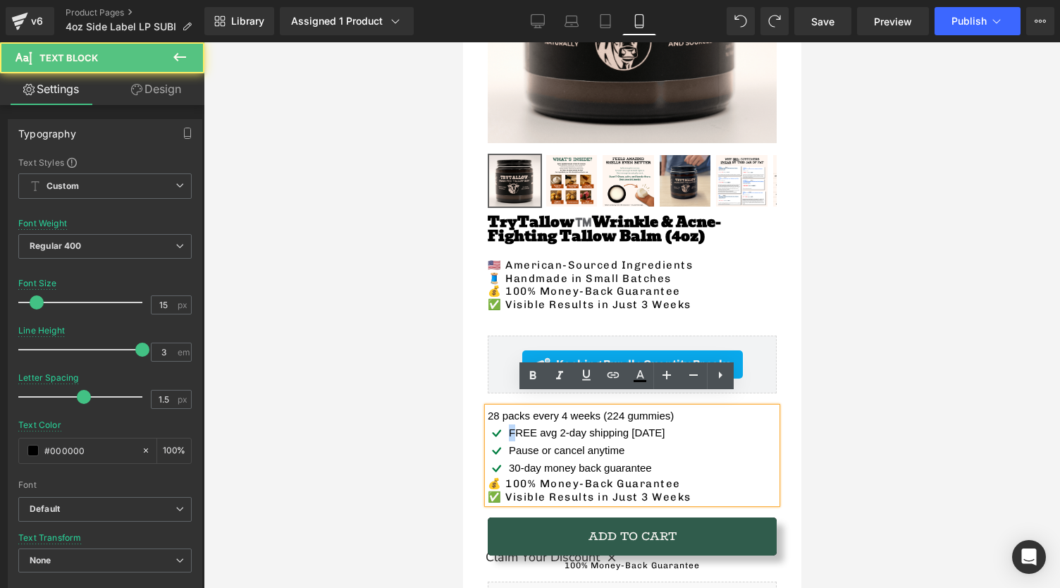
click at [659, 442] on div "Pause or cancel anytime" at bounding box center [631, 451] width 289 height 18
click at [675, 424] on div "FREE avg 2-day shipping [DATE]" at bounding box center [631, 433] width 289 height 18
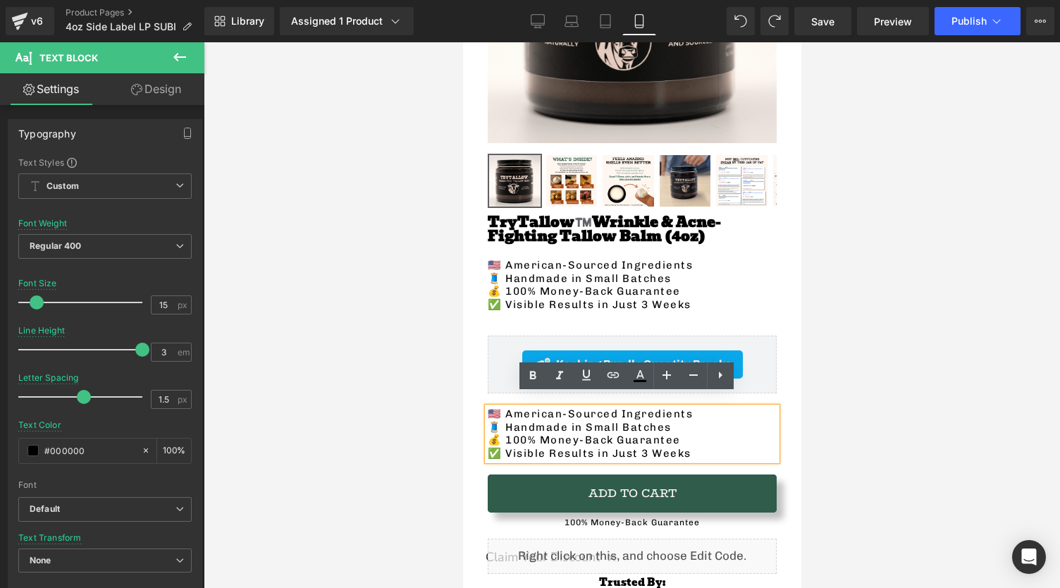
click at [700, 447] on p "✅ Visible Results in Just 3 Weeks" at bounding box center [631, 453] width 289 height 13
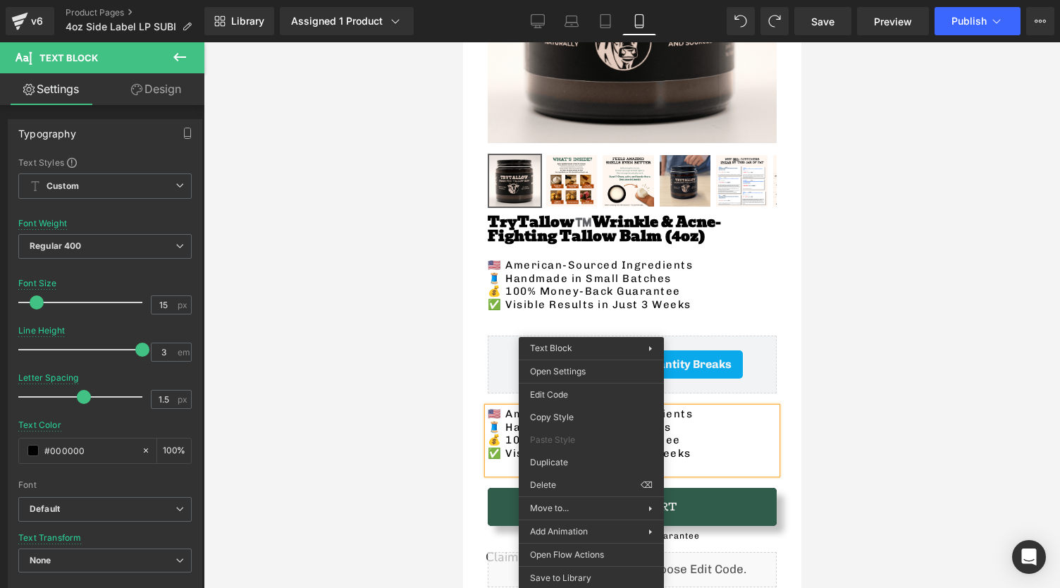
click at [500, 460] on p at bounding box center [631, 466] width 289 height 13
click at [501, 460] on p at bounding box center [631, 466] width 289 height 13
click at [500, 460] on p at bounding box center [631, 466] width 289 height 13
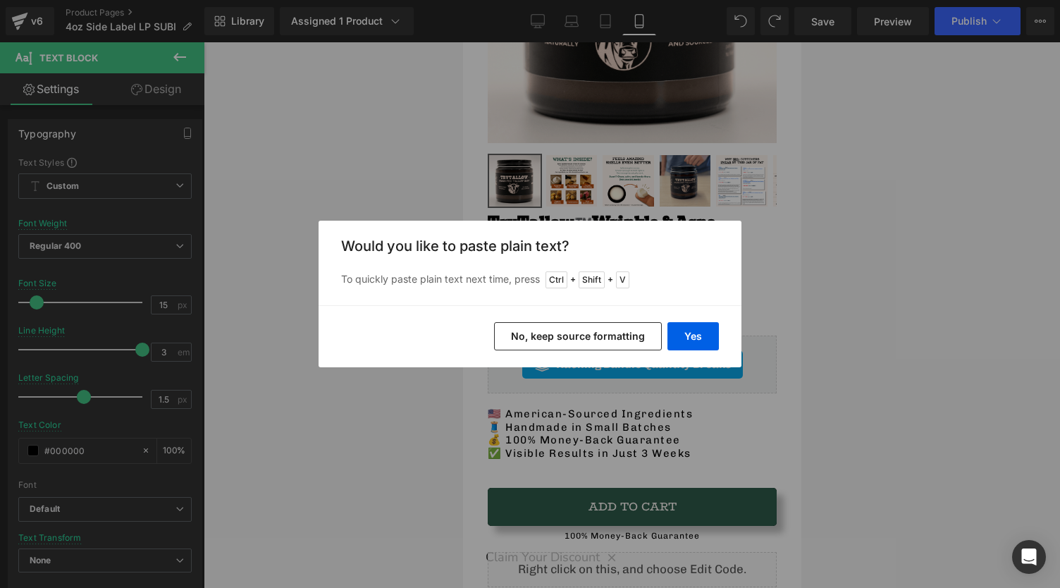
drag, startPoint x: 535, startPoint y: 332, endPoint x: 46, endPoint y: 394, distance: 492.9
click at [535, 332] on button "No, keep source formatting" at bounding box center [578, 336] width 168 height 28
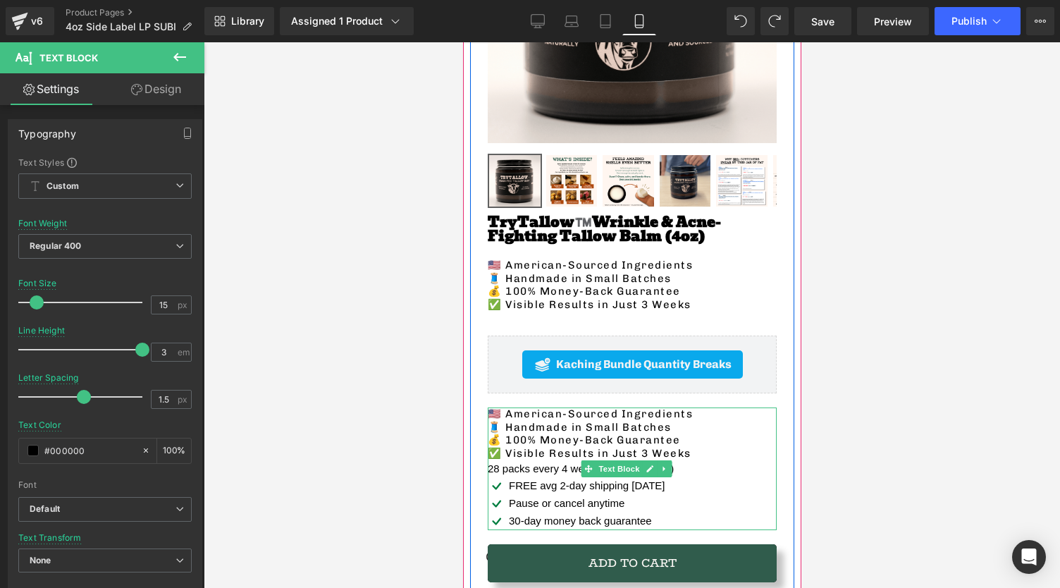
click at [745, 447] on p "✅ Visible Results in Just 3 Weeks" at bounding box center [631, 453] width 289 height 13
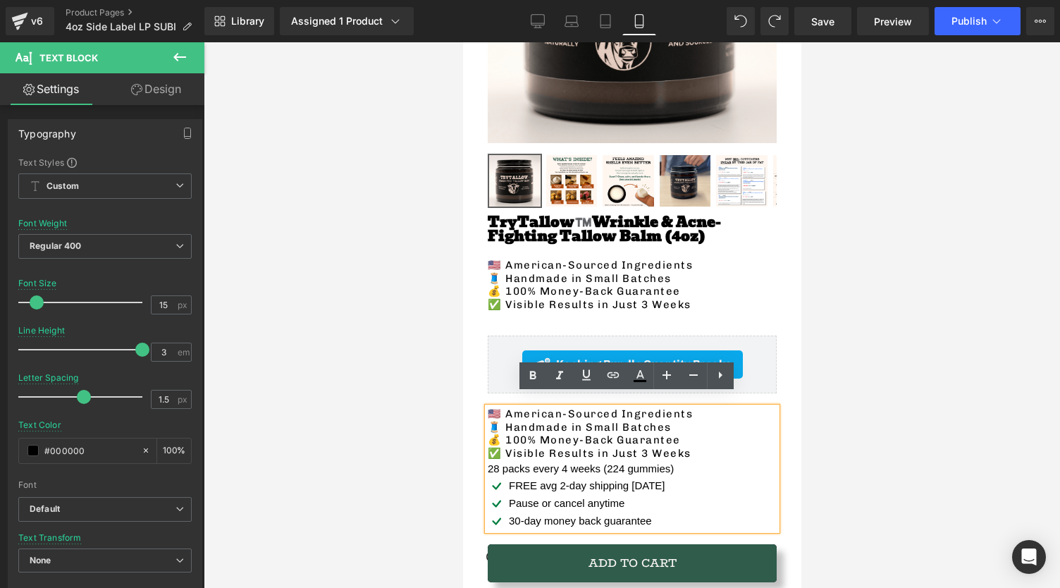
click at [512, 447] on p "✅ Visible Results in Just 3 Weeks" at bounding box center [631, 453] width 289 height 13
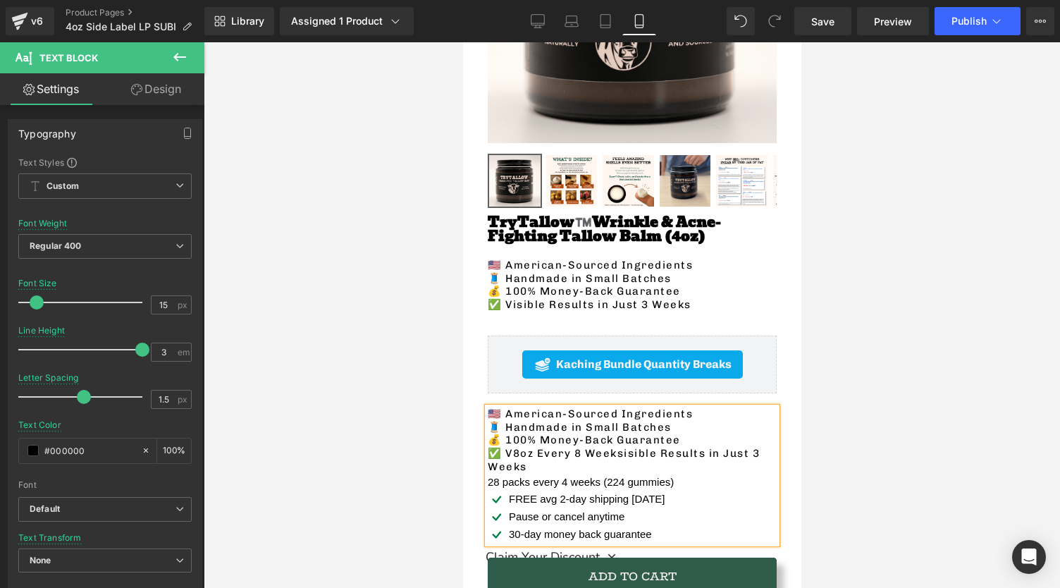
click at [516, 447] on p "✅ V8oz Every 8 Weeksisible Results in Just 3 Weeks" at bounding box center [631, 460] width 289 height 27
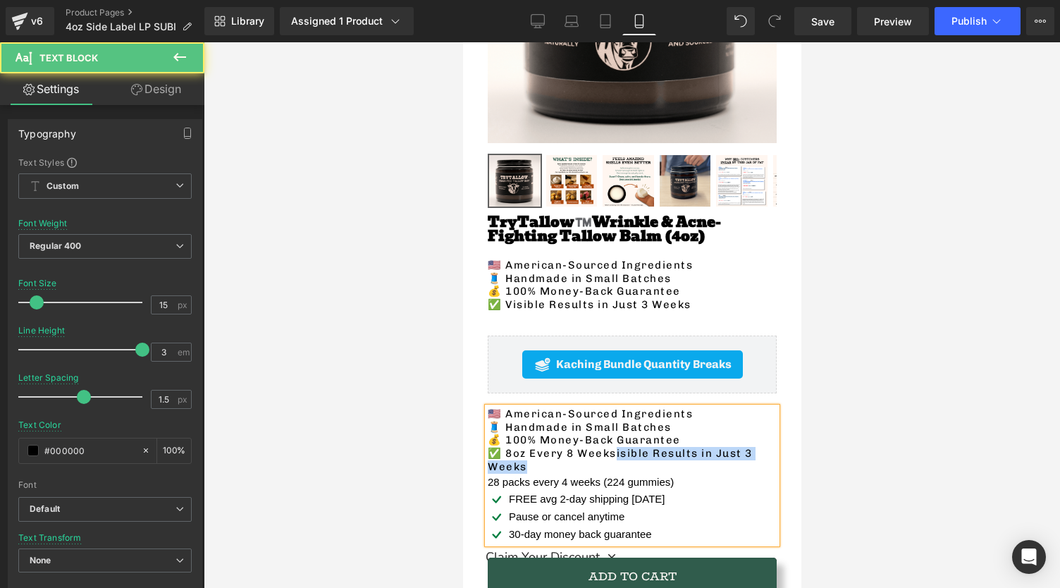
drag, startPoint x: 531, startPoint y: 453, endPoint x: 615, endPoint y: 438, distance: 85.1
click at [615, 447] on p "✅ 8oz Every 8 Weeksisible Results in Just 3 Weeks" at bounding box center [631, 460] width 289 height 27
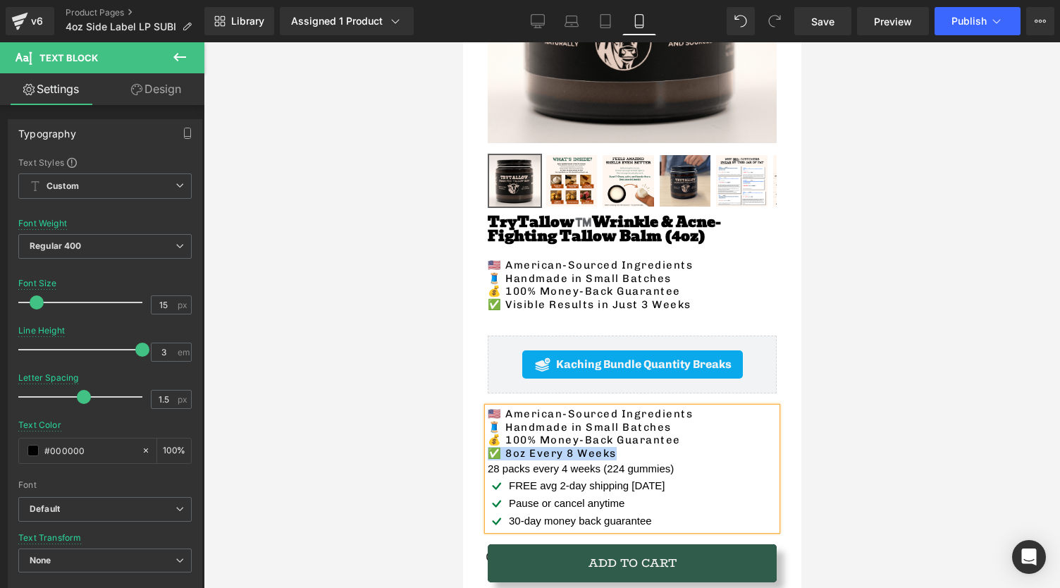
drag, startPoint x: 528, startPoint y: 444, endPoint x: 489, endPoint y: 445, distance: 39.5
click at [489, 447] on p "✅ 8oz Every 8 Weeks" at bounding box center [631, 453] width 289 height 13
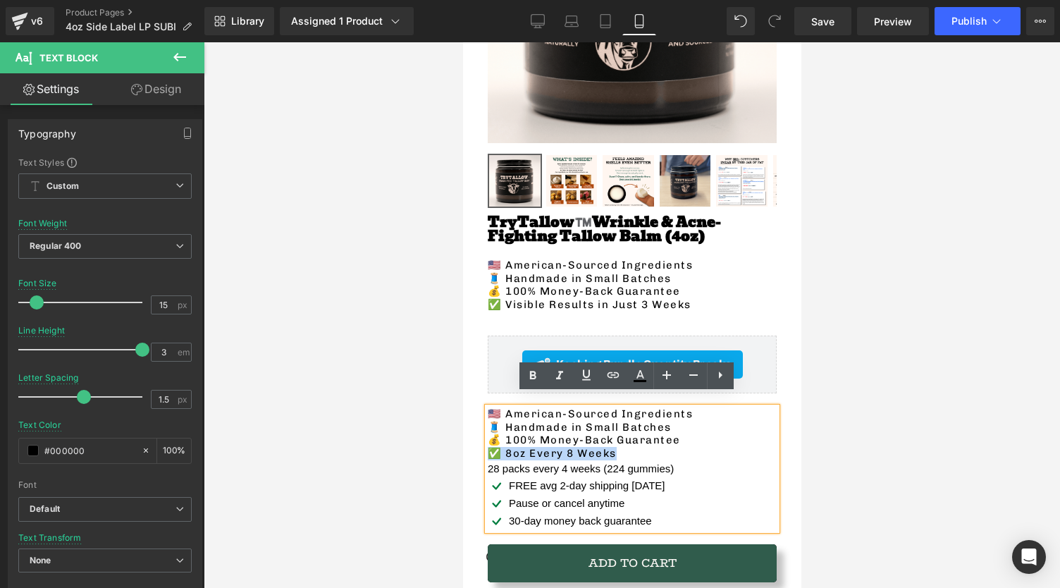
copy p "✅ 8oz Every 8 Weeks"
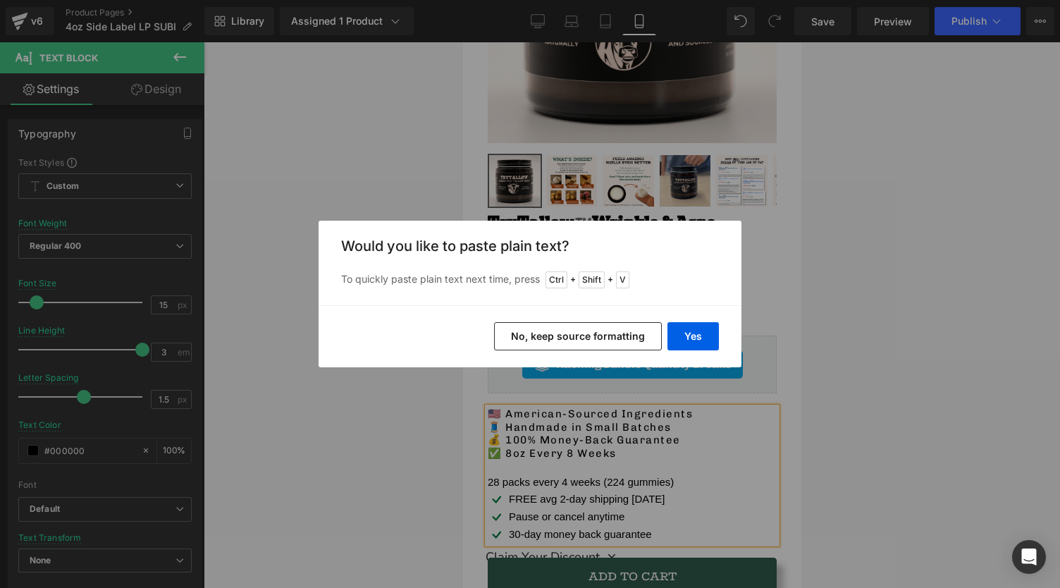
click at [557, 340] on button "No, keep source formatting" at bounding box center [578, 336] width 168 height 28
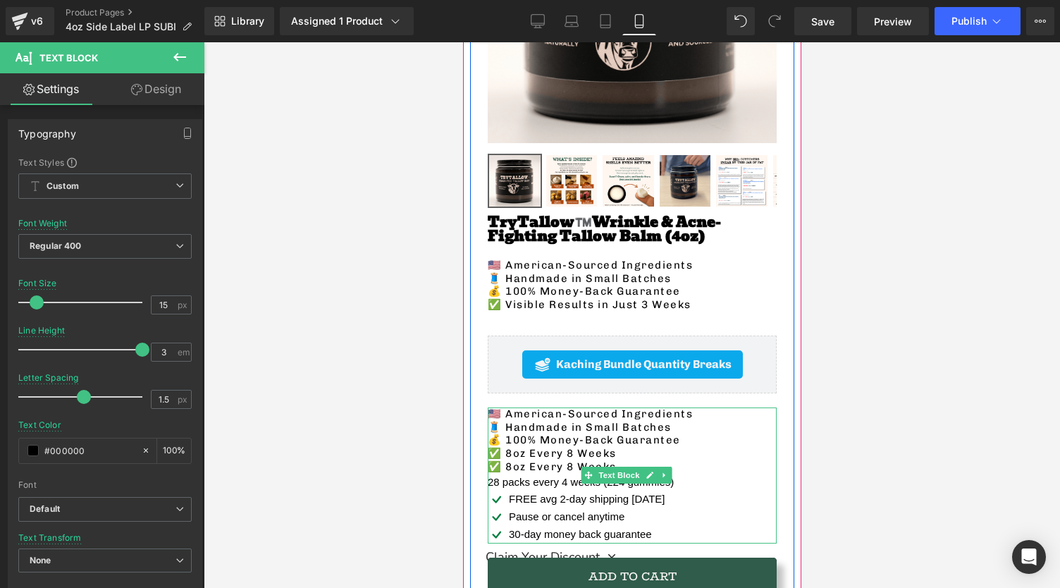
click at [541, 460] on p "✅ 8oz Every 8 Weeks" at bounding box center [631, 466] width 289 height 13
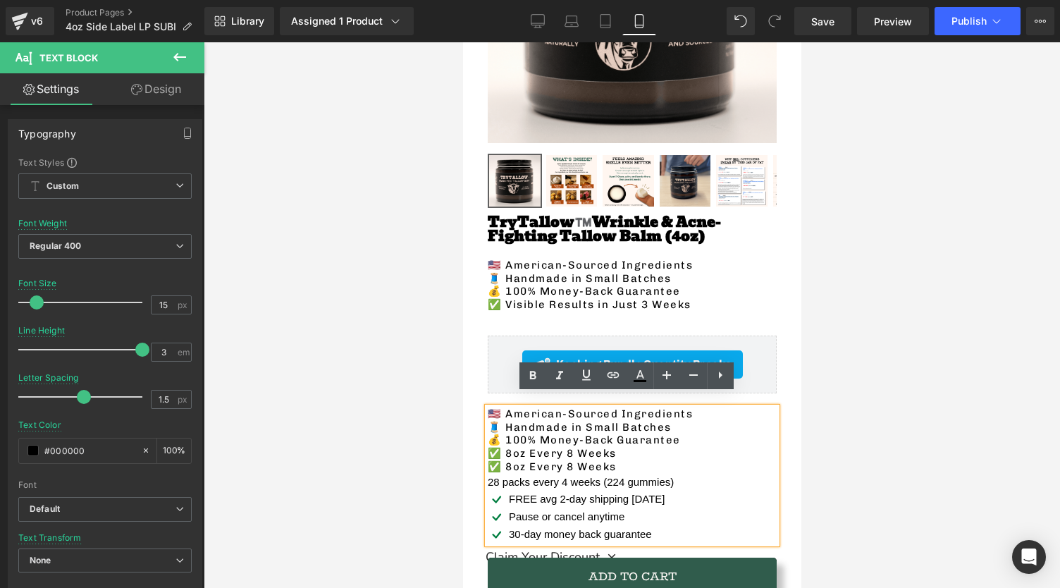
click at [621, 460] on p "✅ 8oz Every 8 Weeks" at bounding box center [631, 466] width 289 height 13
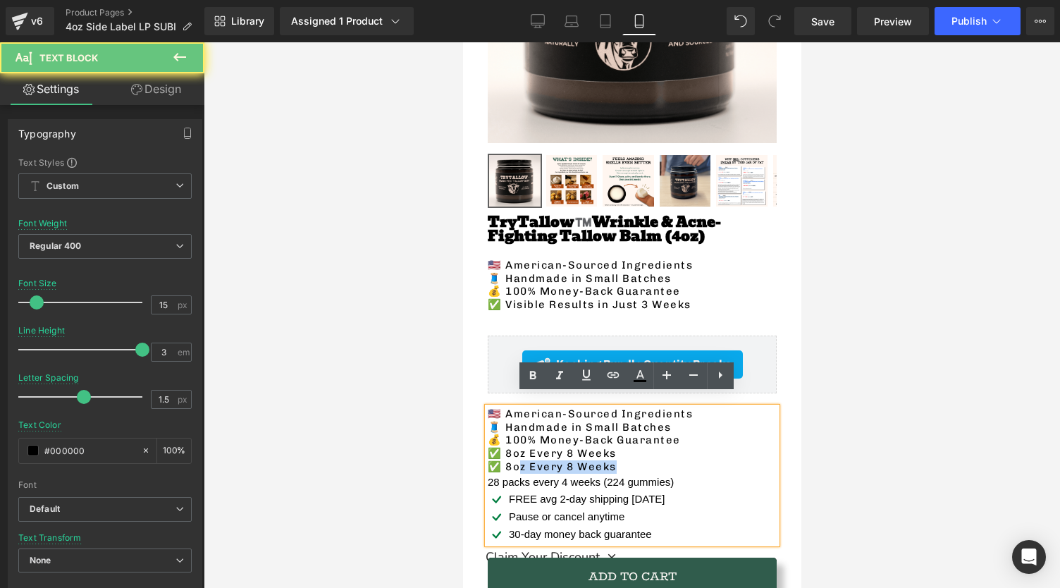
drag, startPoint x: 619, startPoint y: 453, endPoint x: 518, endPoint y: 451, distance: 100.8
click at [518, 460] on p "✅ 8oz Every 8 Weeks" at bounding box center [631, 466] width 289 height 13
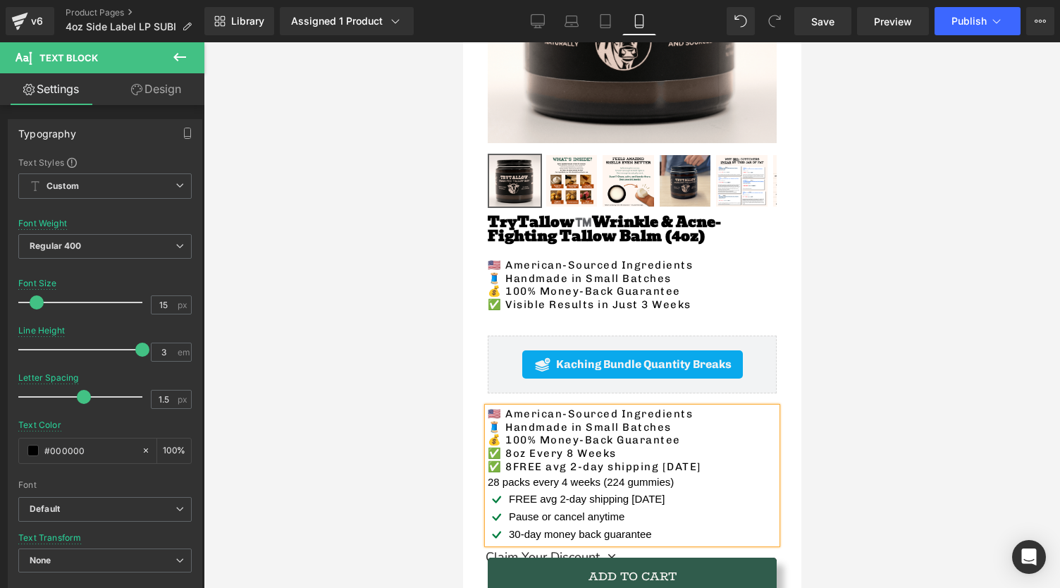
click at [512, 460] on p "✅ 8FREE avg 2-day shipping [DATE]" at bounding box center [631, 466] width 289 height 13
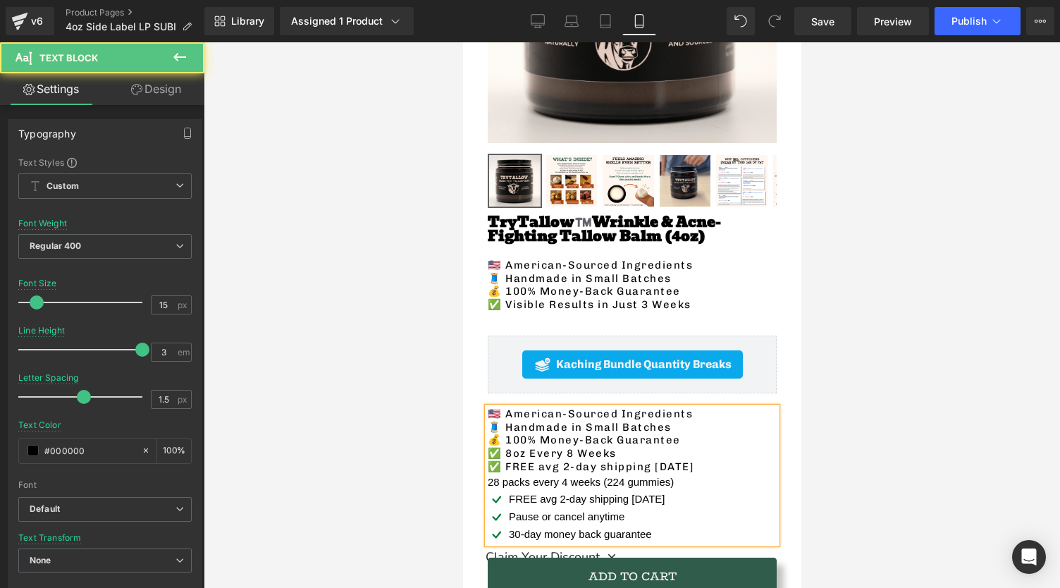
click at [694, 460] on p "✅ FREE avg 2-day shipping [DATE]" at bounding box center [631, 466] width 289 height 13
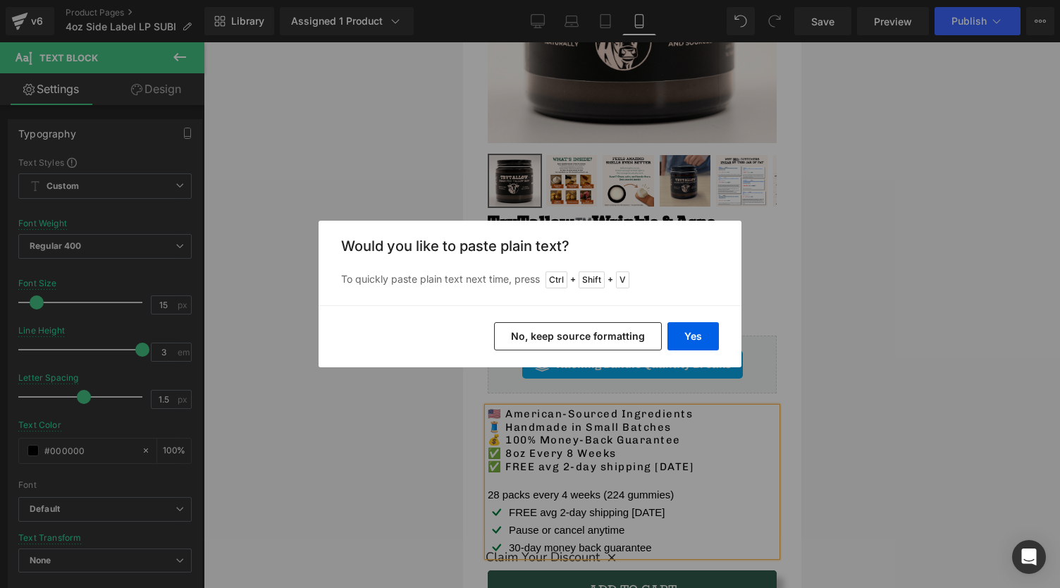
click at [558, 339] on button "No, keep source formatting" at bounding box center [578, 336] width 168 height 28
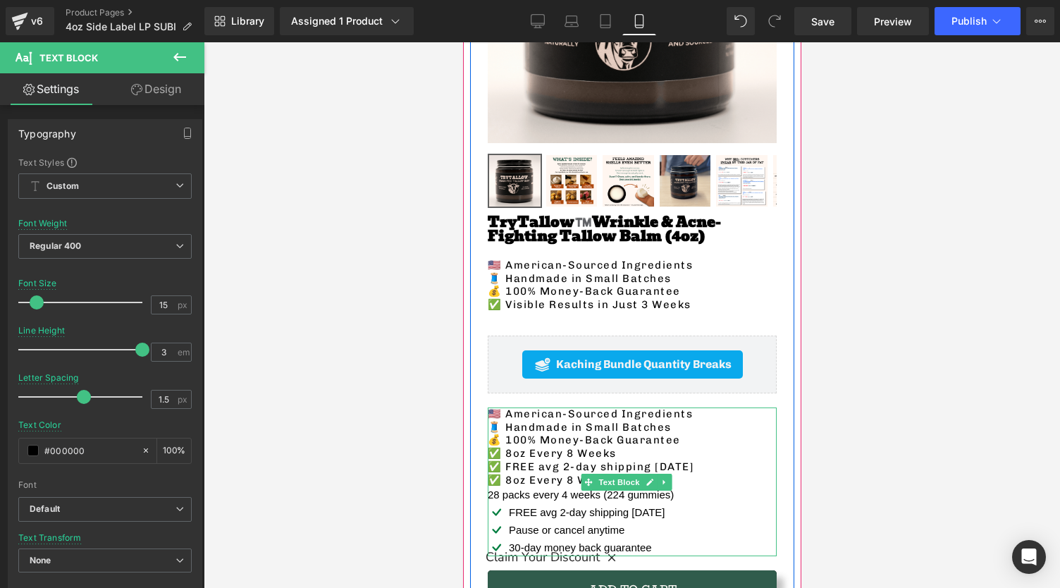
click at [548, 486] on p "28 packs every 4 weeks (224 gummies)" at bounding box center [580, 494] width 186 height 17
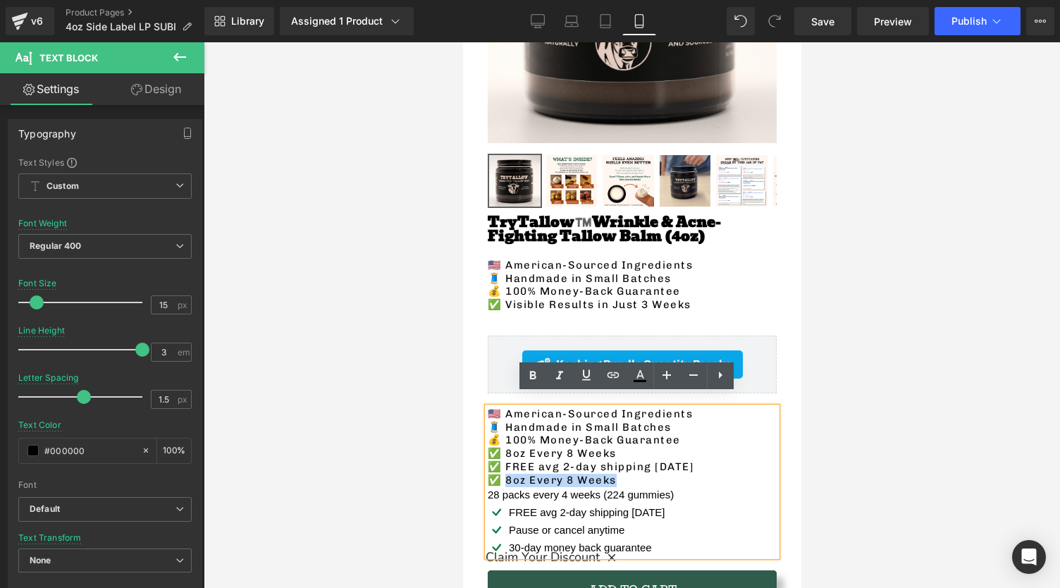
drag, startPoint x: 618, startPoint y: 466, endPoint x: 509, endPoint y: 466, distance: 108.5
click at [509, 473] on p "✅ 8oz Every 8 Weeks" at bounding box center [631, 479] width 289 height 13
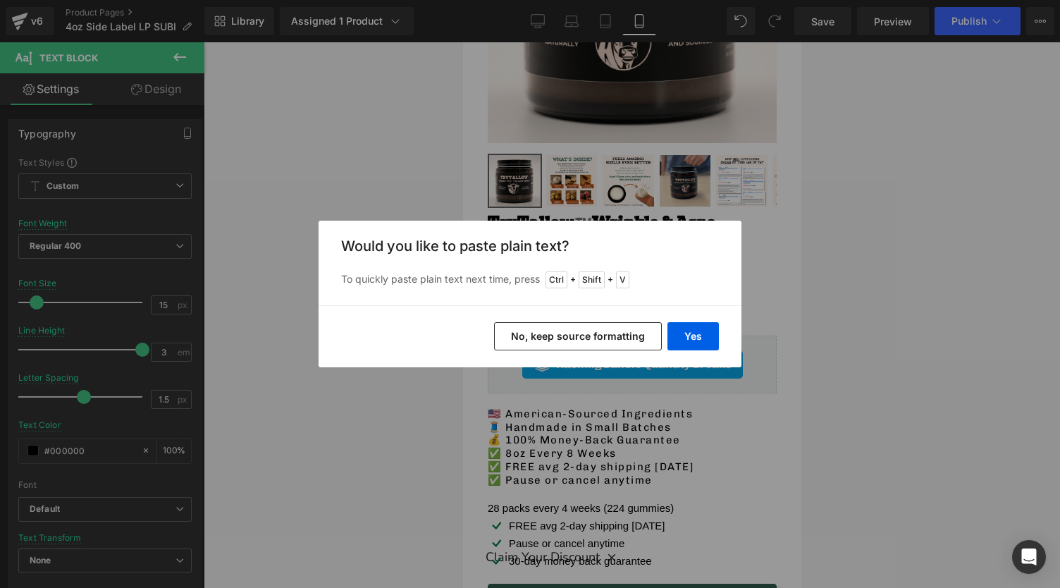
click at [598, 328] on button "No, keep source formatting" at bounding box center [578, 336] width 168 height 28
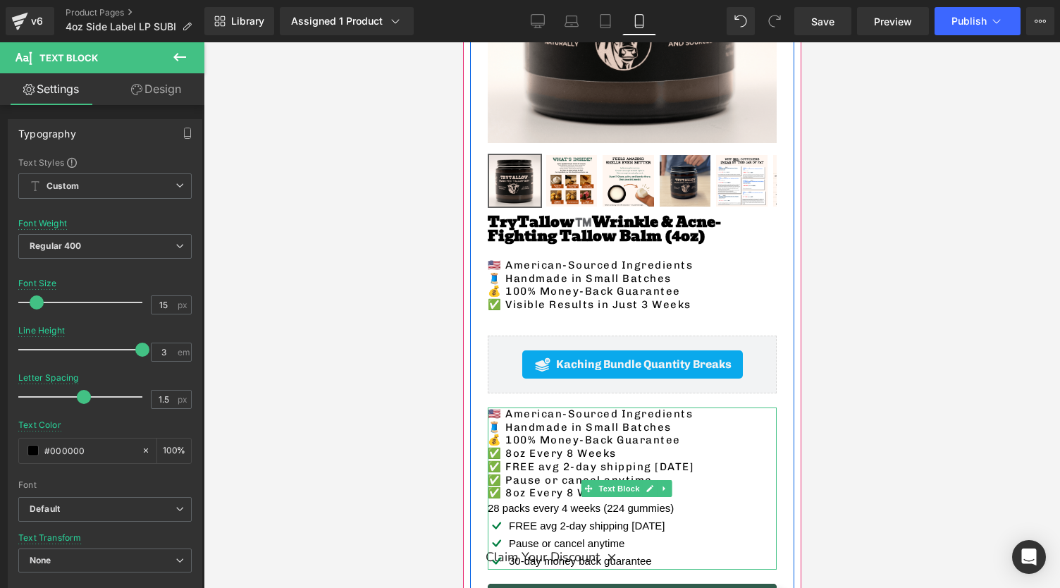
click at [537, 486] on p "✅ 8oz Every 8 Weeks" at bounding box center [631, 492] width 289 height 13
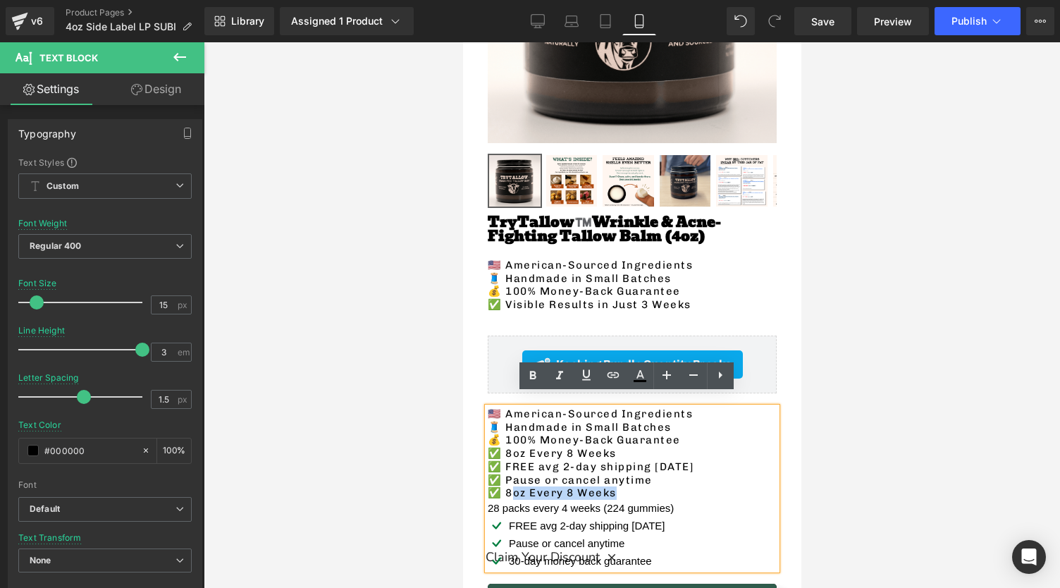
drag, startPoint x: 625, startPoint y: 476, endPoint x: 510, endPoint y: 479, distance: 114.9
click at [510, 486] on p "✅ 8oz Every 8 Weeks" at bounding box center [631, 492] width 289 height 13
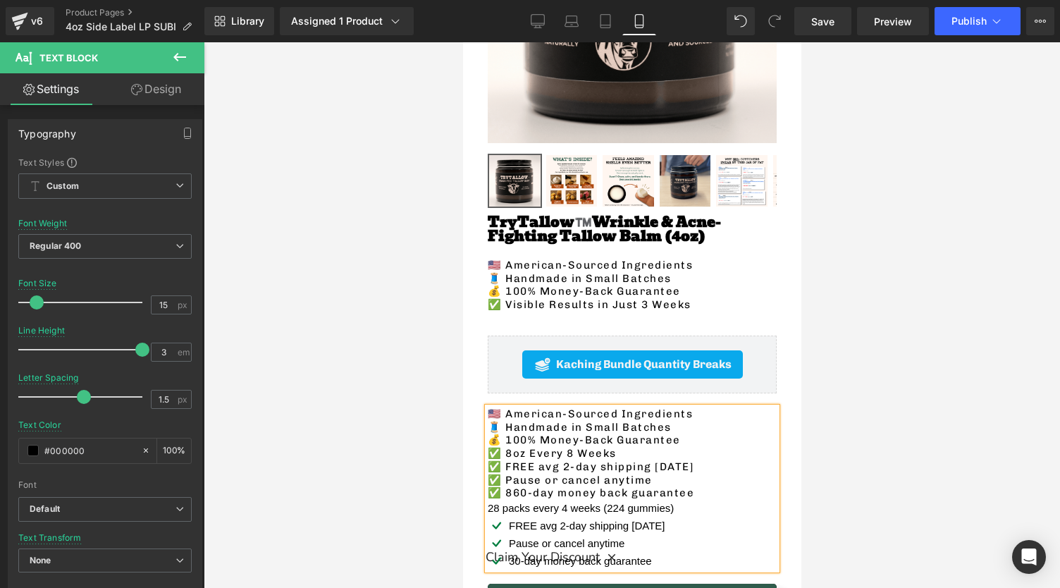
click at [512, 486] on p "✅ 860-day money back guarantee" at bounding box center [631, 492] width 289 height 13
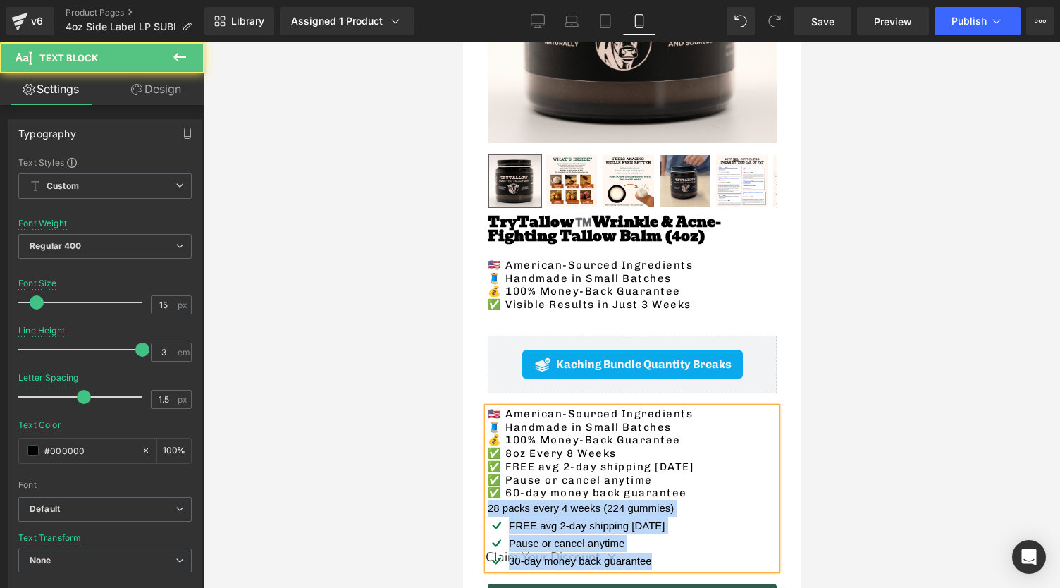
drag, startPoint x: 660, startPoint y: 545, endPoint x: 482, endPoint y: 501, distance: 183.0
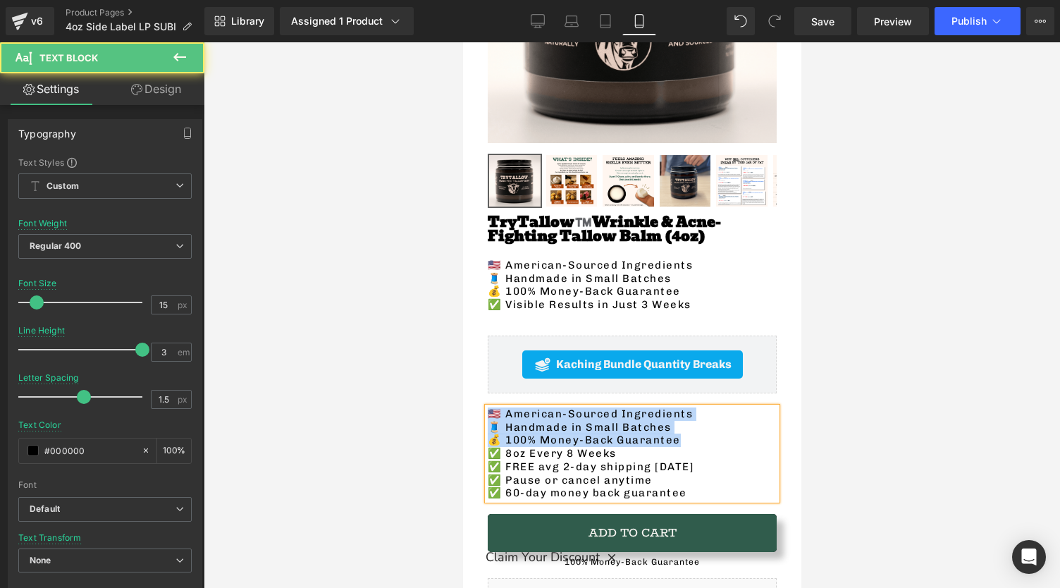
drag, startPoint x: 691, startPoint y: 421, endPoint x: 479, endPoint y: 405, distance: 212.0
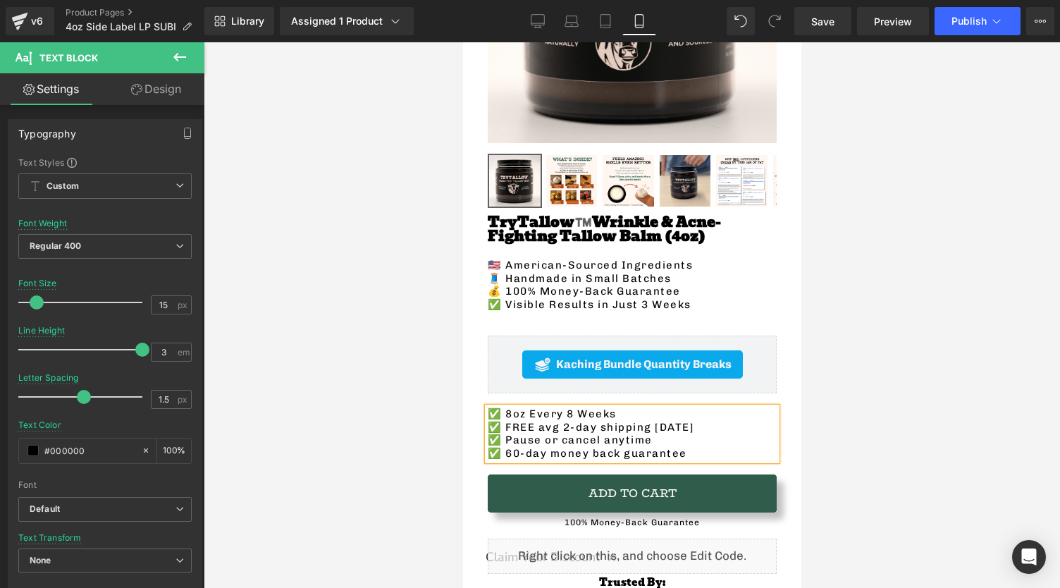
click at [371, 468] on div at bounding box center [632, 314] width 856 height 545
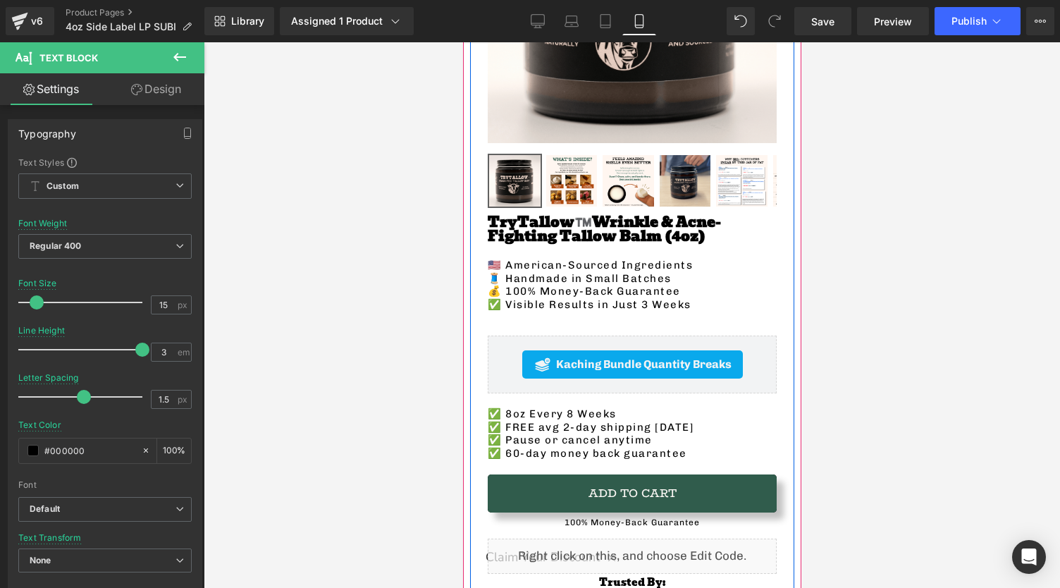
scroll to position [493, 0]
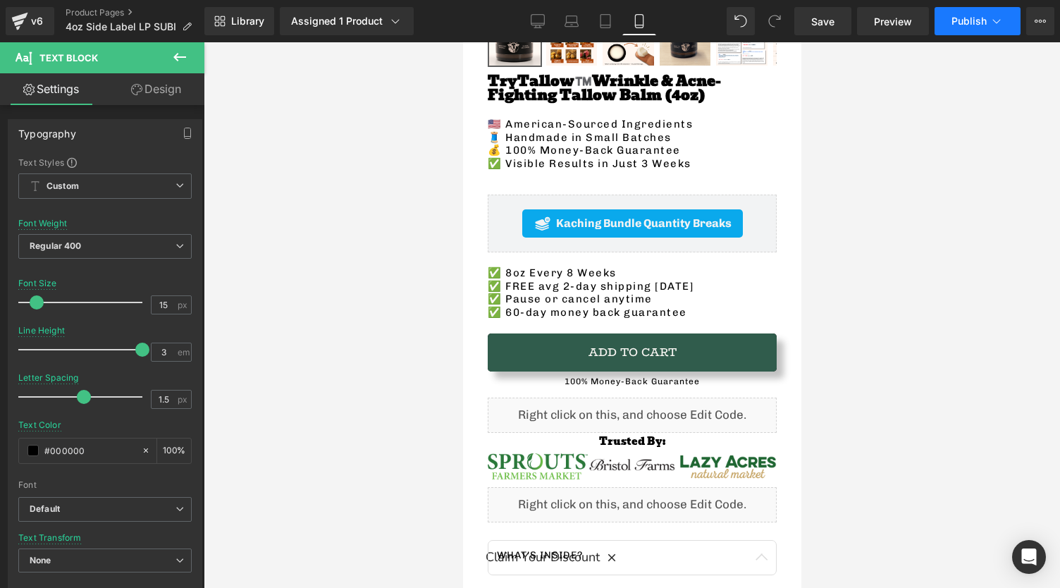
click at [986, 15] on button "Publish" at bounding box center [977, 21] width 86 height 28
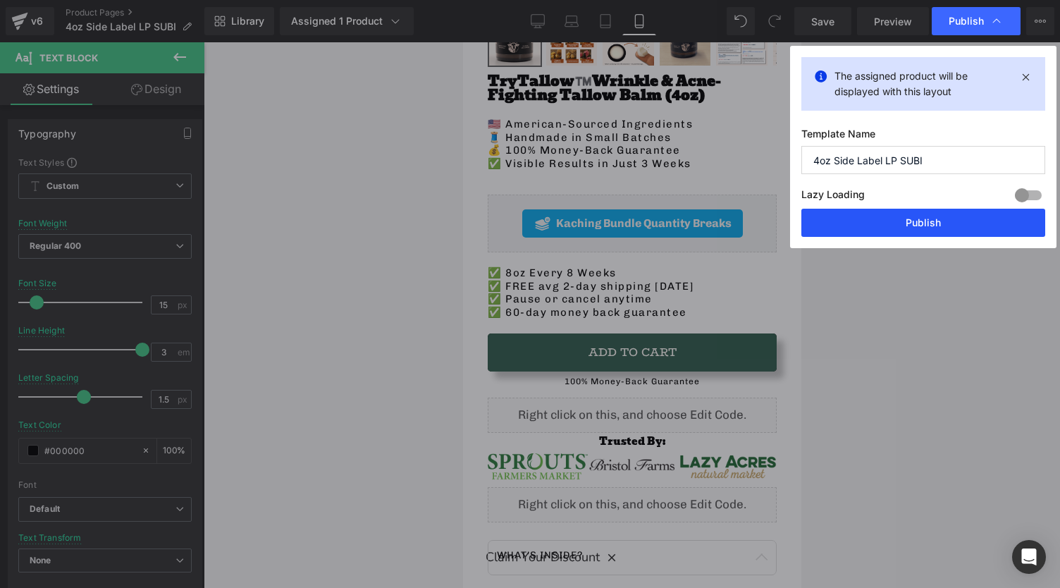
click at [903, 211] on button "Publish" at bounding box center [923, 223] width 244 height 28
